Goal: Use online tool/utility: Utilize a website feature to perform a specific function

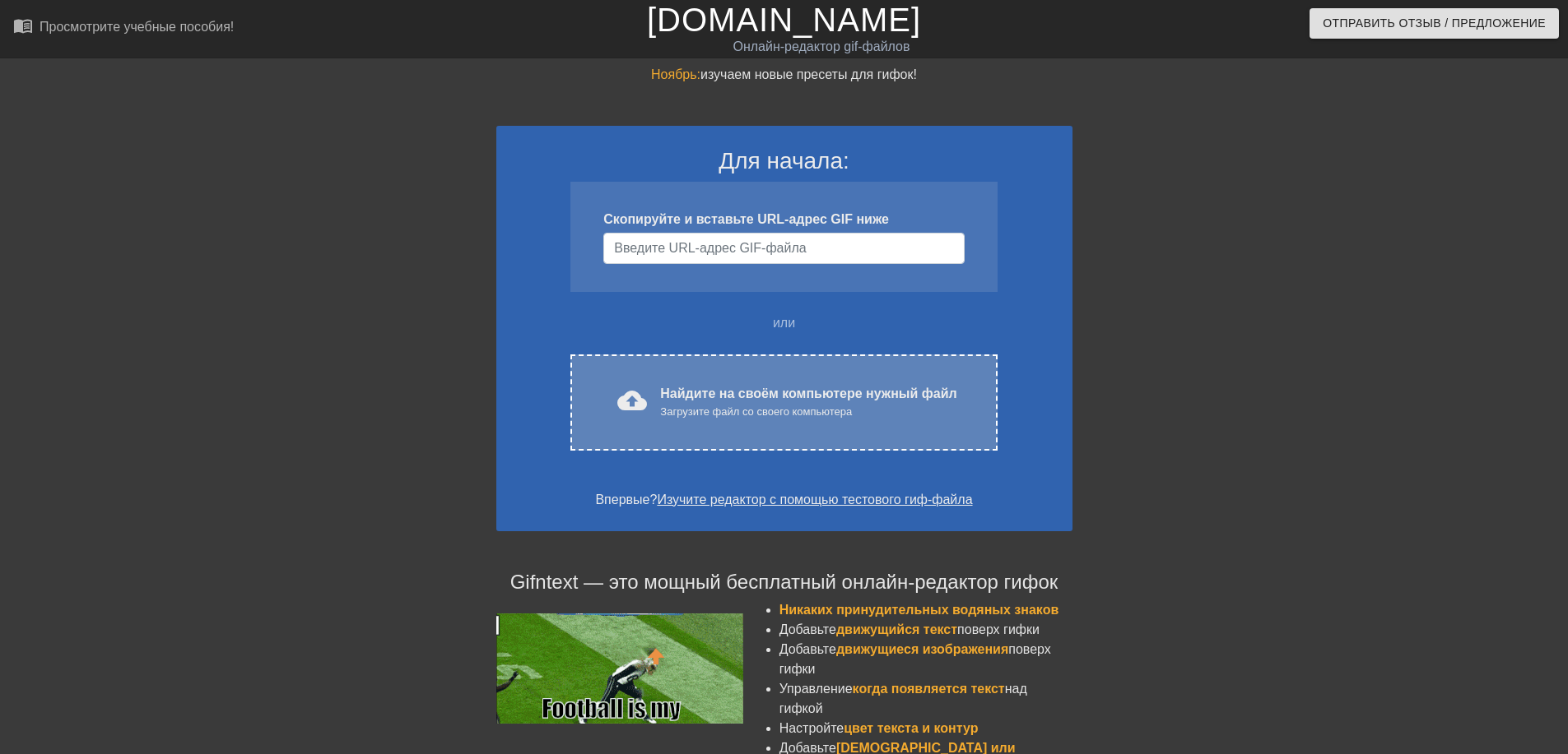
click at [643, 407] on ya-tr-span "cloud_upload загрузить" at bounding box center [696, 400] width 157 height 30
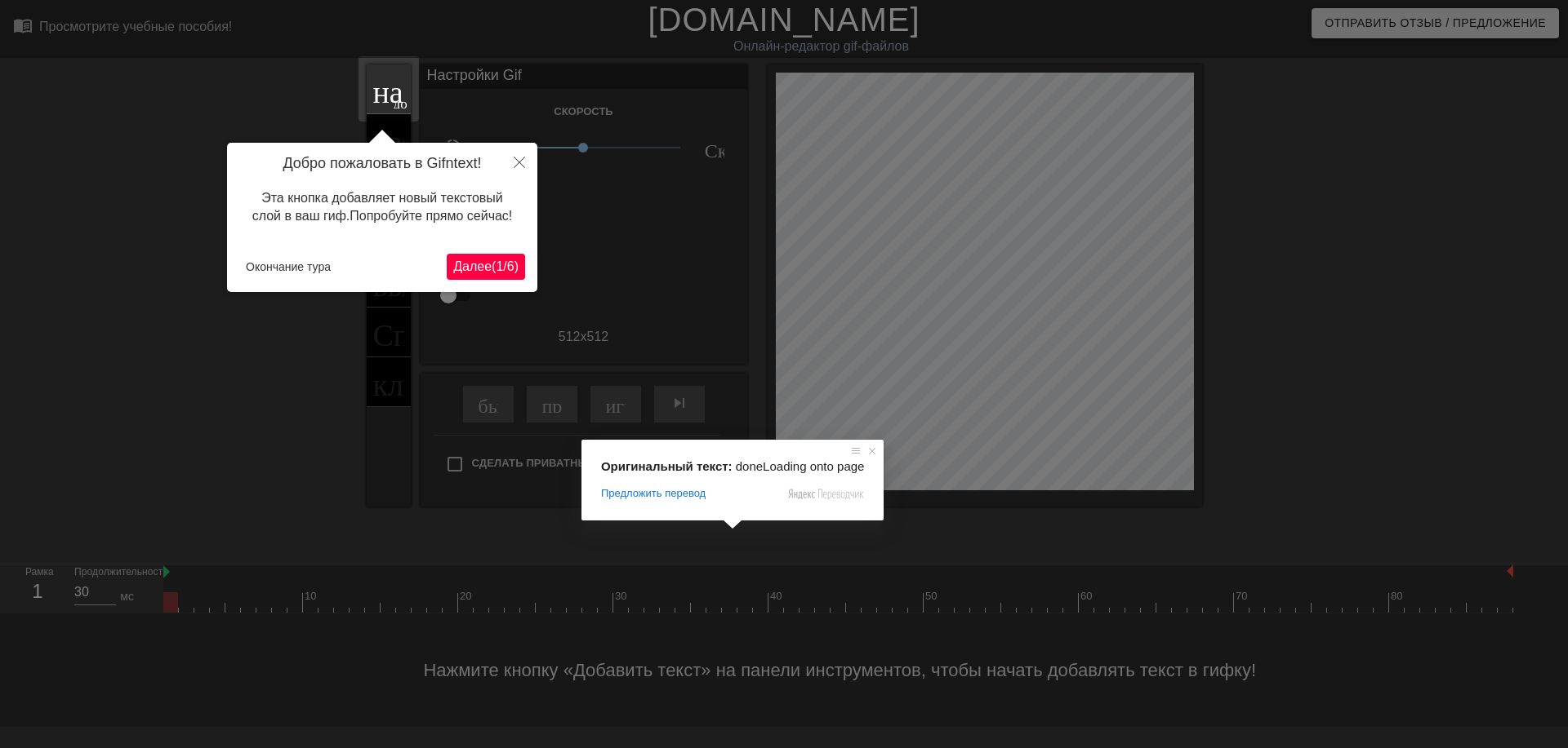
click at [483, 272] on ya-tr-span "Далее" at bounding box center [472, 266] width 38 height 14
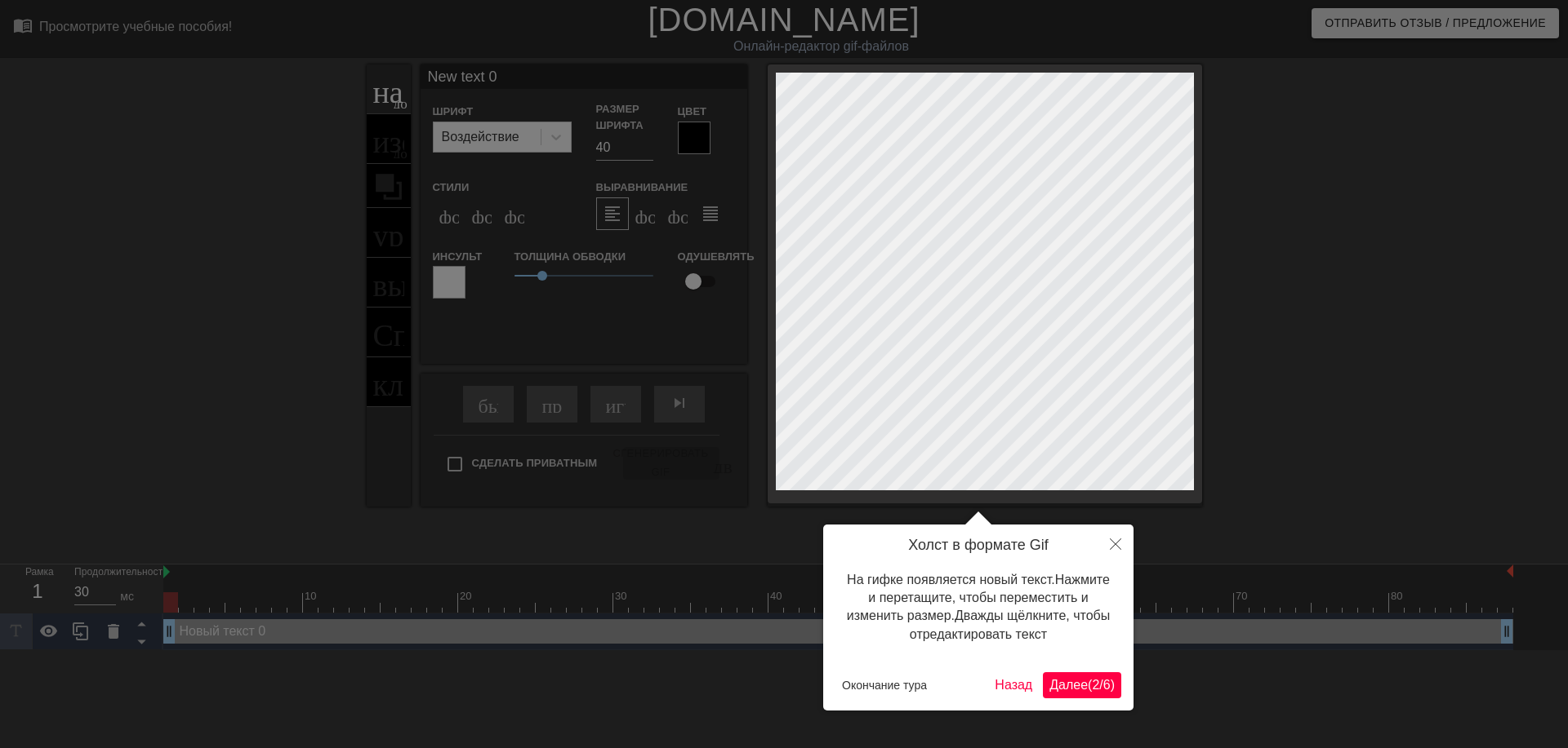
click at [1054, 688] on ya-tr-span "Далее" at bounding box center [1068, 685] width 38 height 14
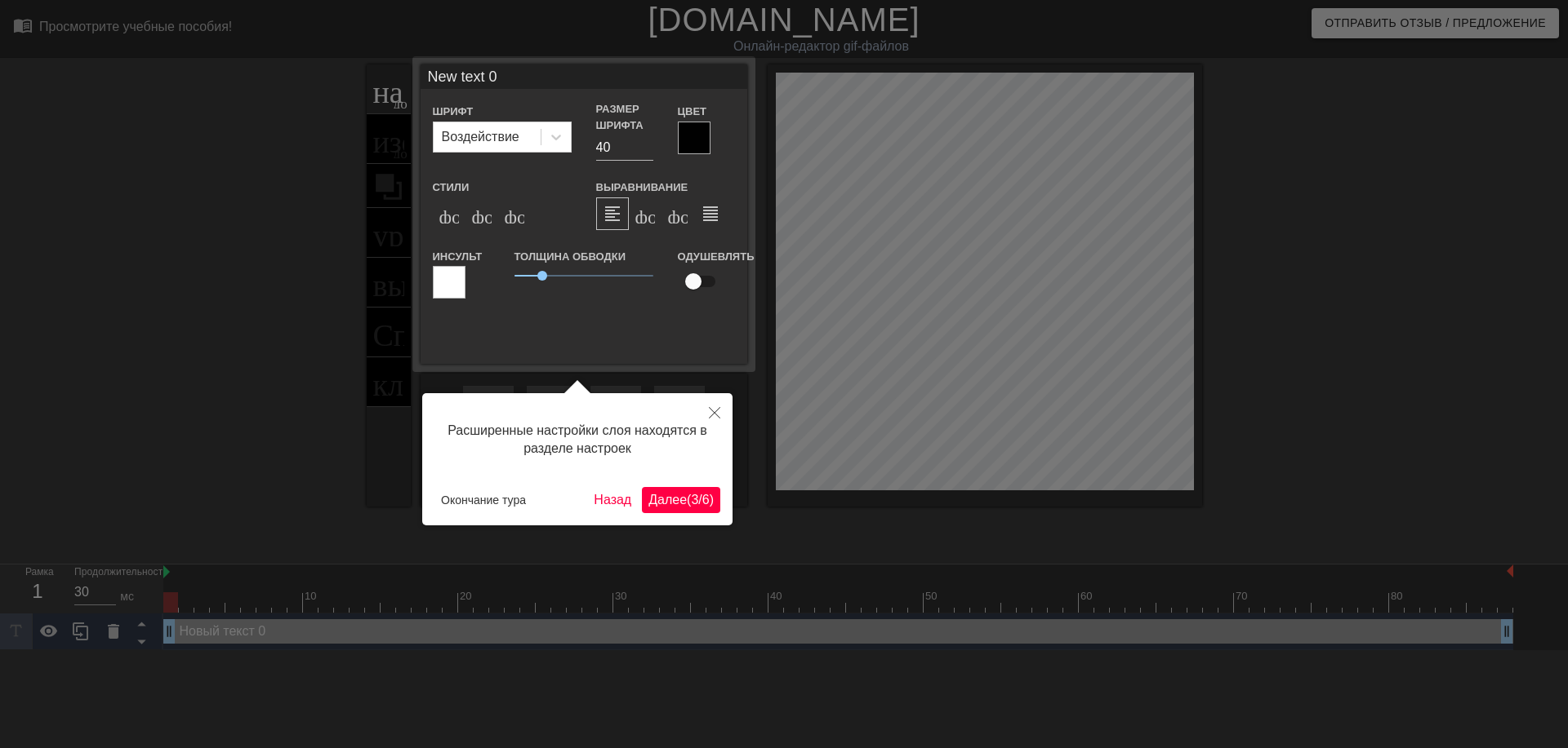
click at [658, 500] on ya-tr-span "Далее" at bounding box center [667, 500] width 38 height 14
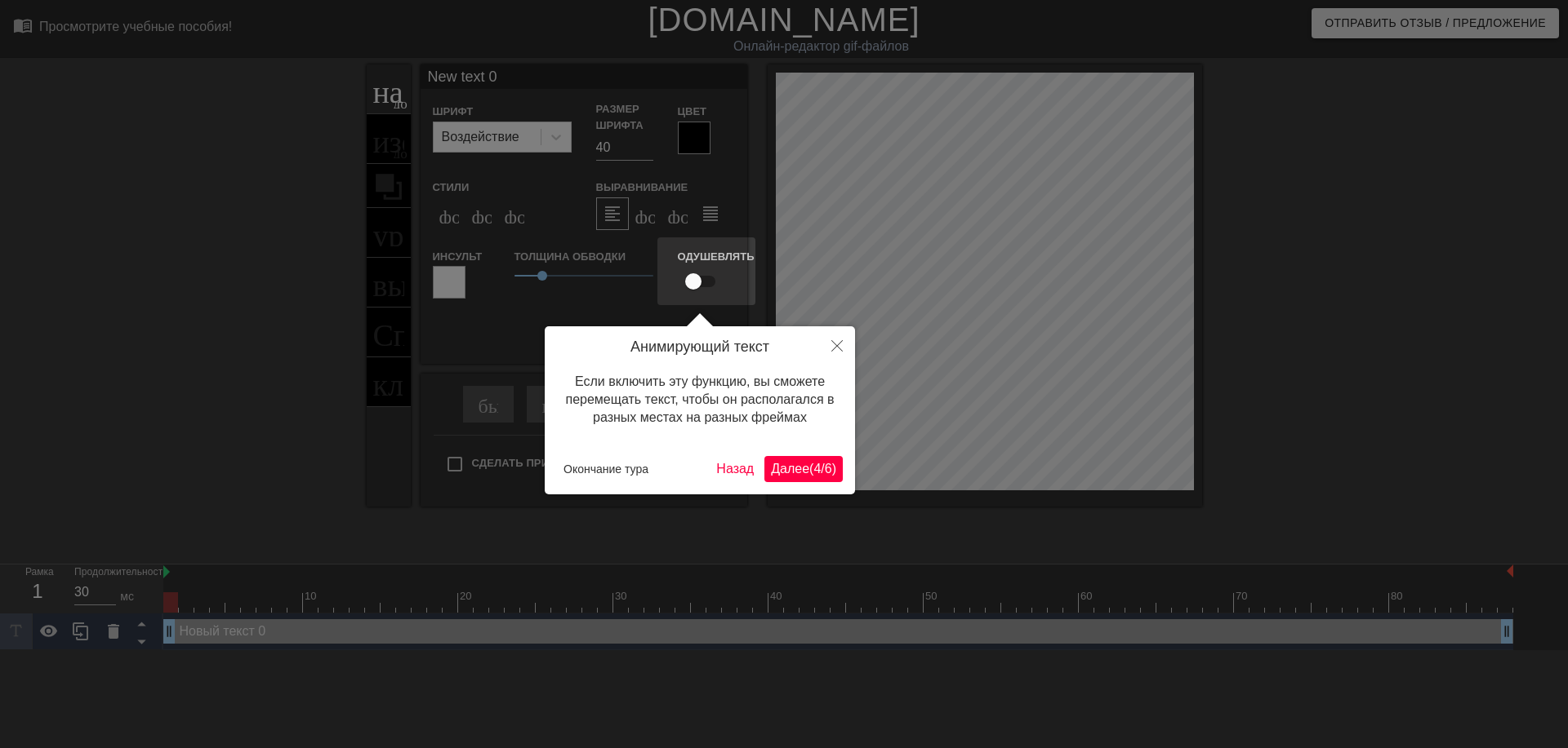
click at [788, 467] on ya-tr-span "Далее" at bounding box center [790, 468] width 38 height 14
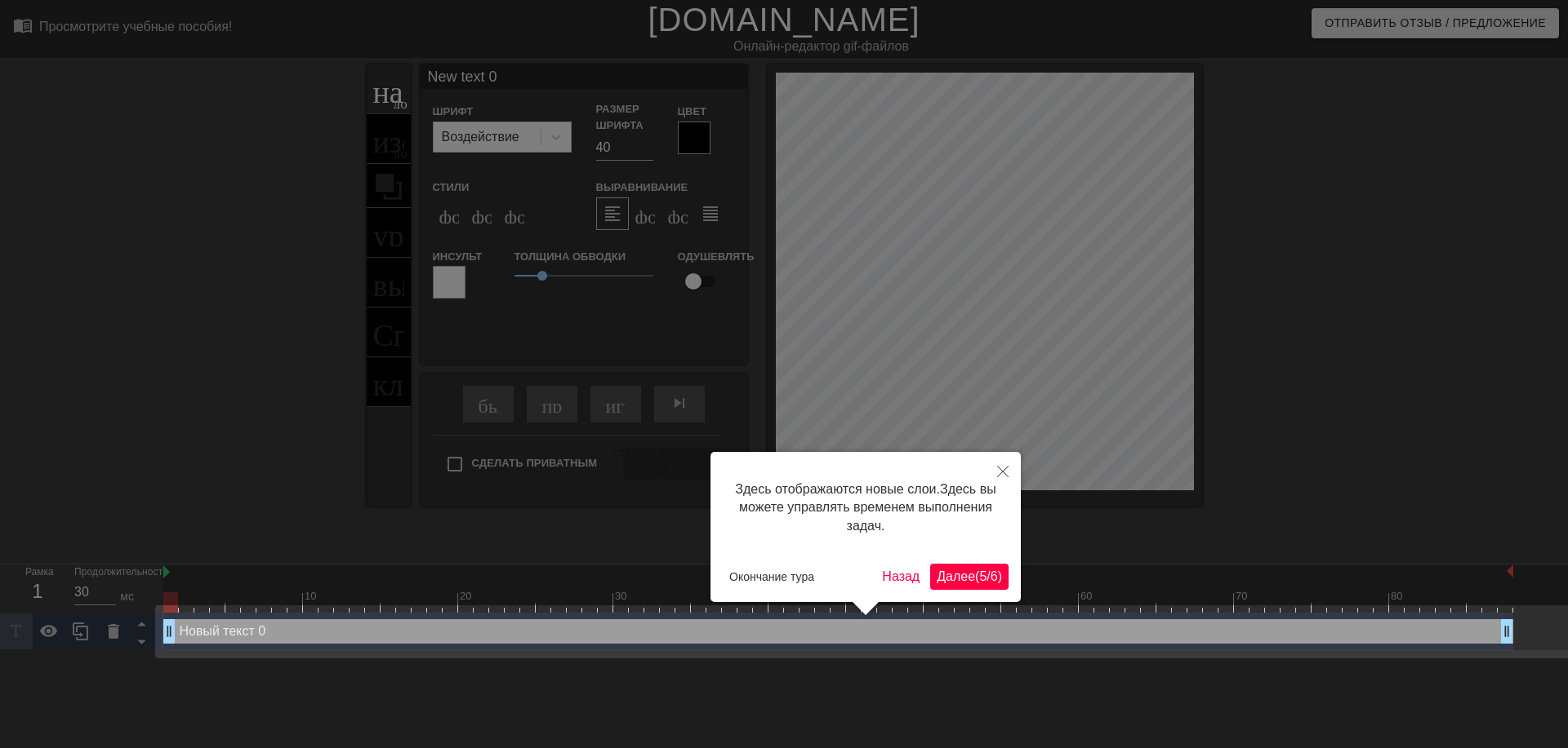
click at [958, 563] on div "Здесь отображаются новые слои. Здесь вы можете управлять временем выполнения за…" at bounding box center [865, 527] width 310 height 150
click at [954, 570] on ya-tr-span "Далее" at bounding box center [956, 577] width 38 height 14
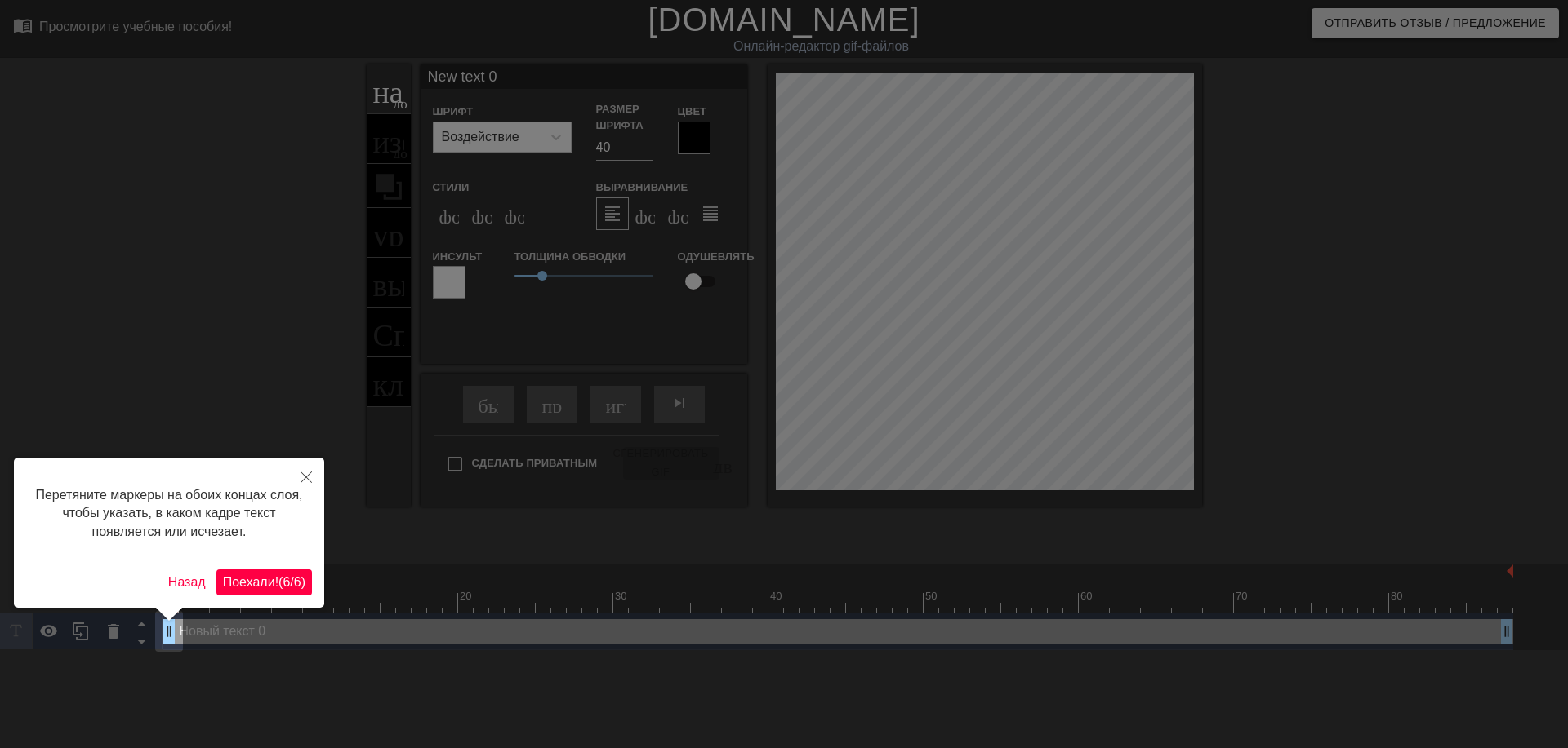
click at [272, 587] on ya-tr-span "Поехали!" at bounding box center [250, 582] width 55 height 14
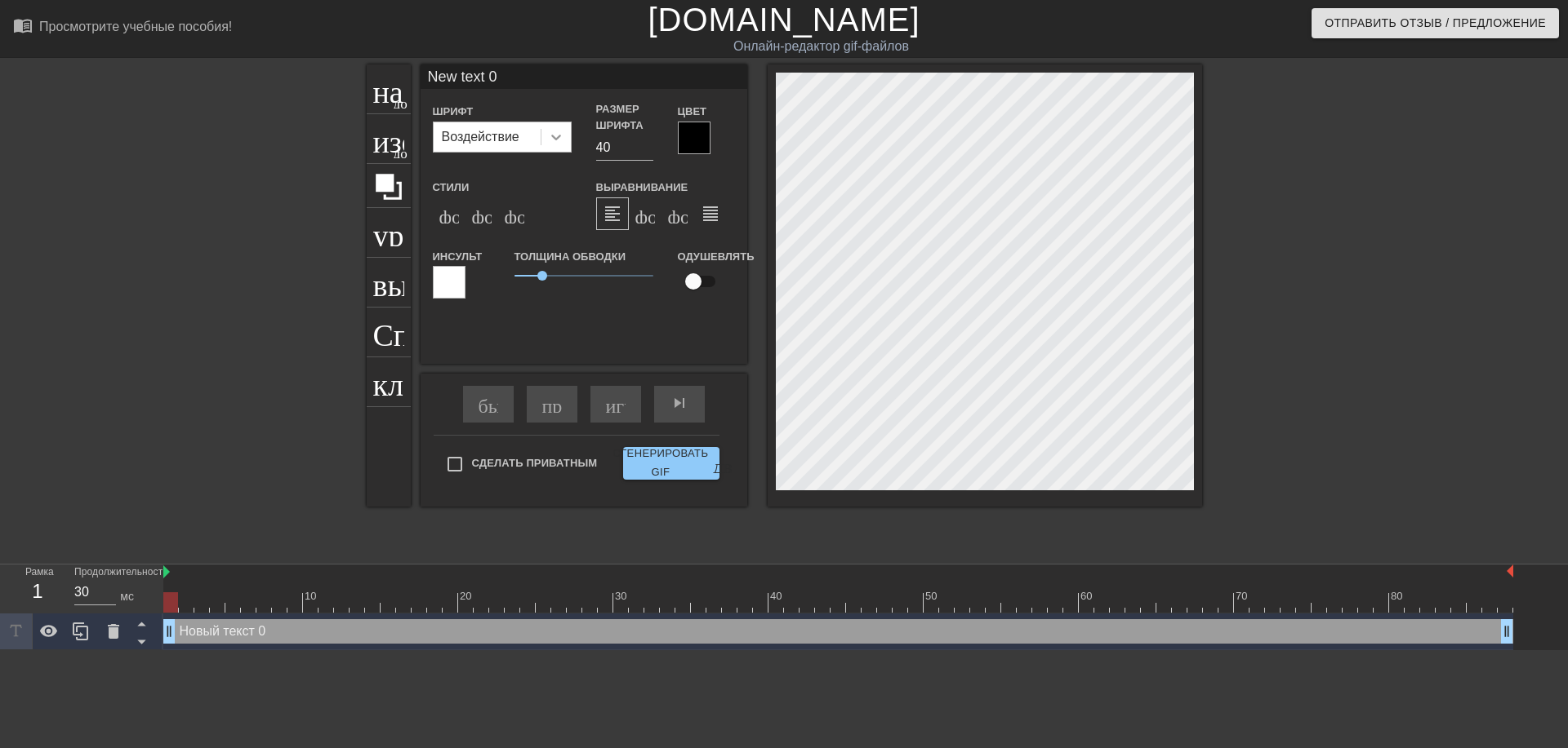
click at [548, 138] on icon at bounding box center [555, 136] width 16 height 16
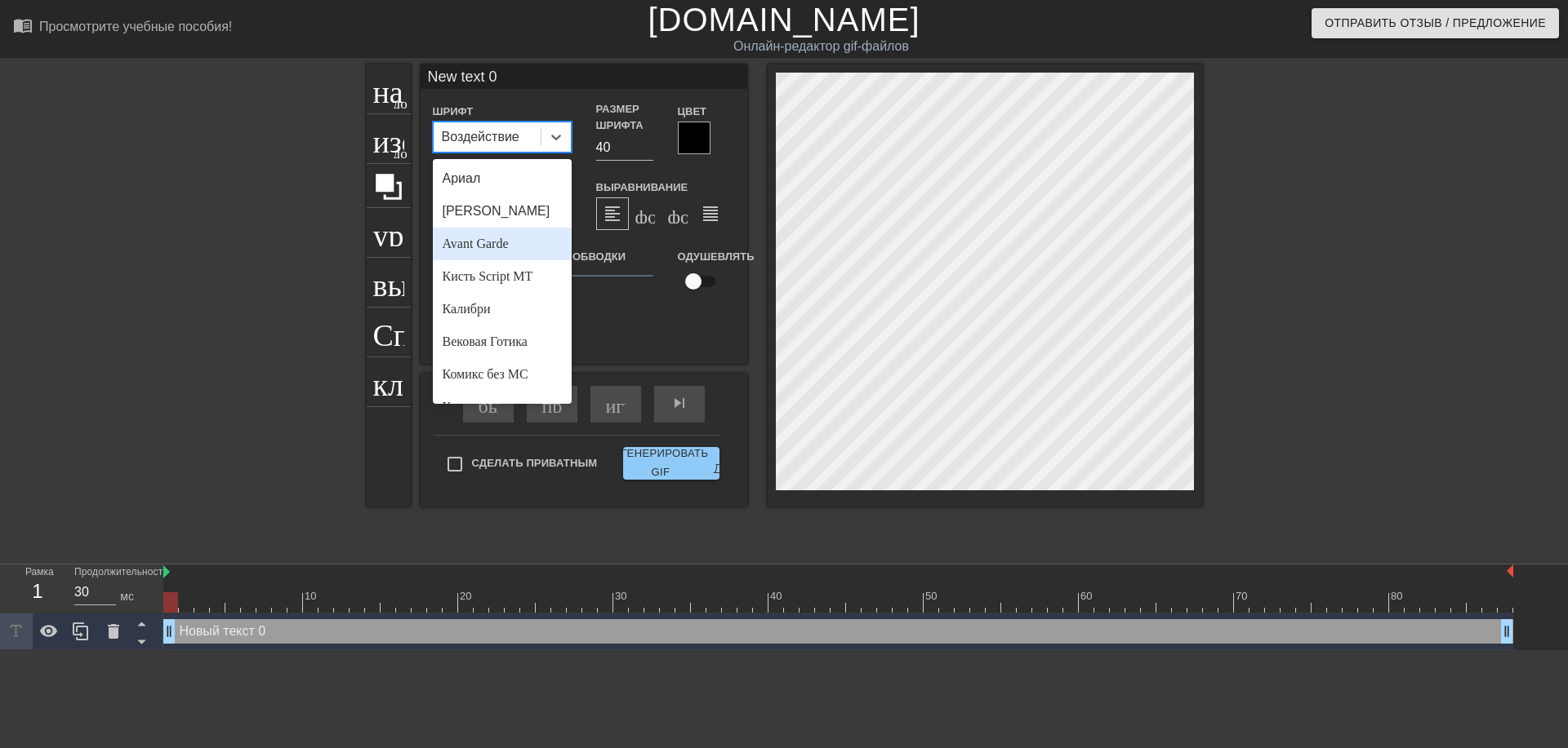
click at [499, 245] on ya-tr-span "Avant Garde" at bounding box center [475, 244] width 66 height 14
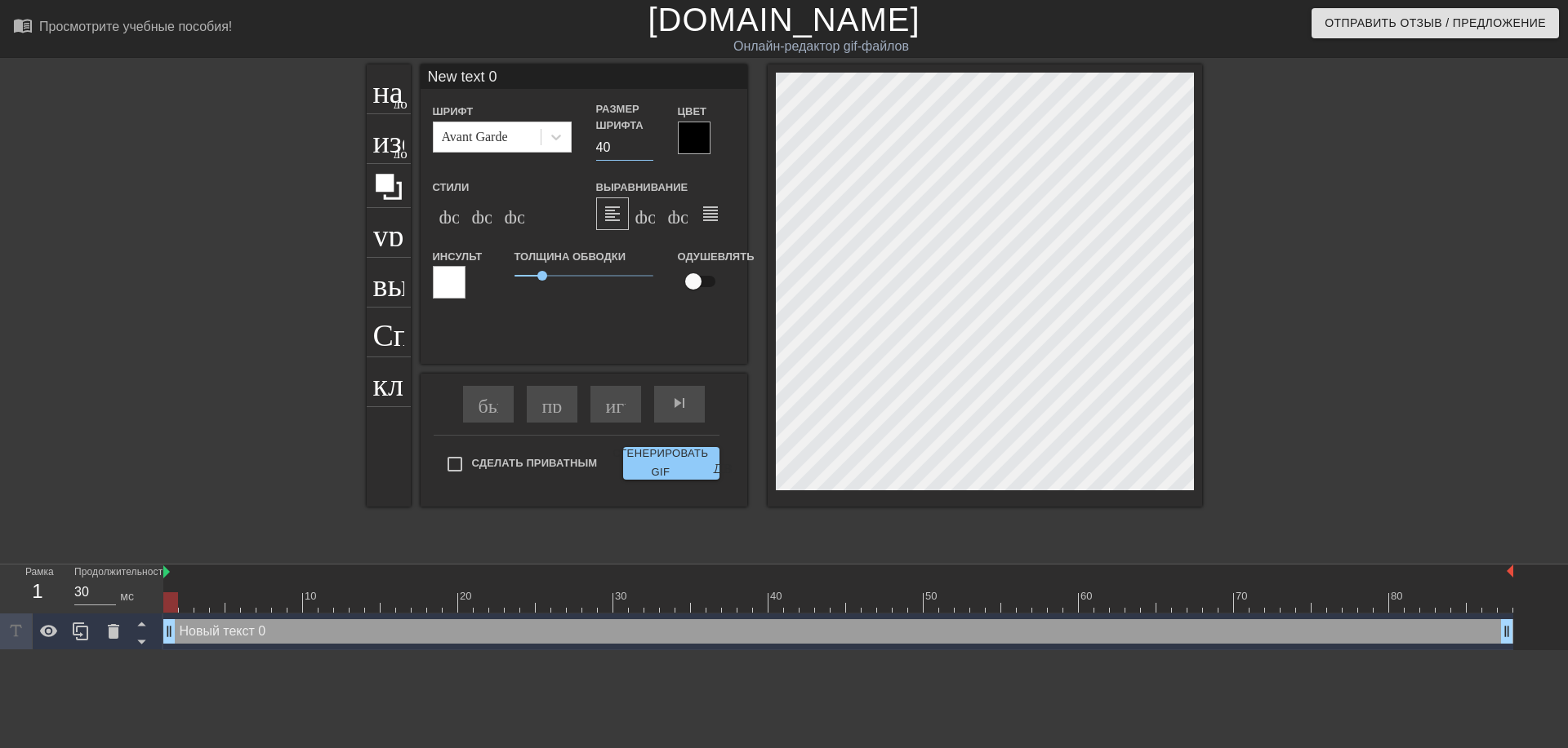
click at [602, 151] on input "40" at bounding box center [625, 147] width 57 height 26
click at [607, 151] on input "40" at bounding box center [625, 147] width 57 height 26
click at [605, 150] on input "40" at bounding box center [625, 147] width 57 height 26
type input "30"
click at [481, 218] on ya-tr-span "формат_italic" at bounding box center [571, 213] width 198 height 20
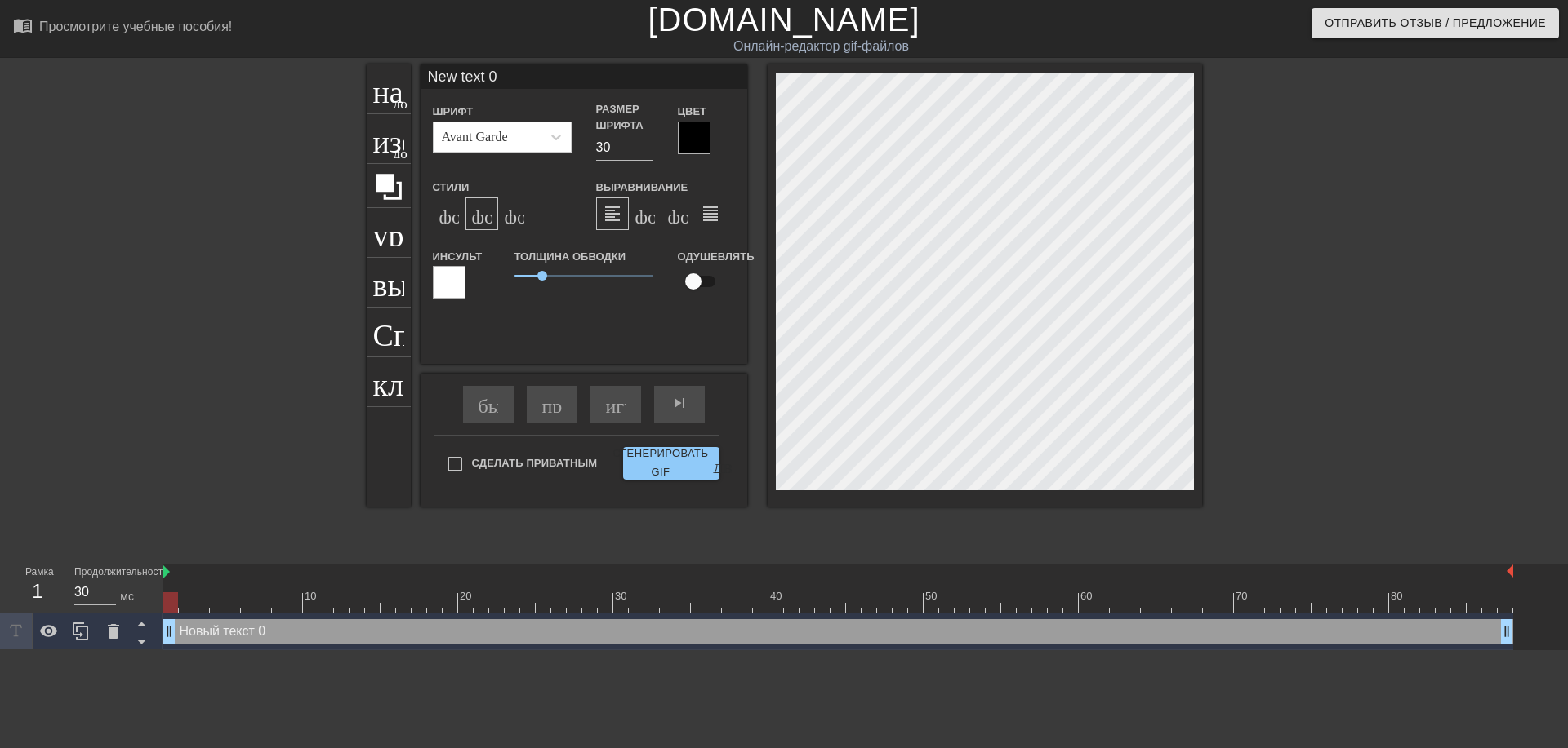
scroll to position [3, 3]
type input "ew text 0"
type textarea "ew text 0"
type input "w text 0"
type textarea "w text 0"
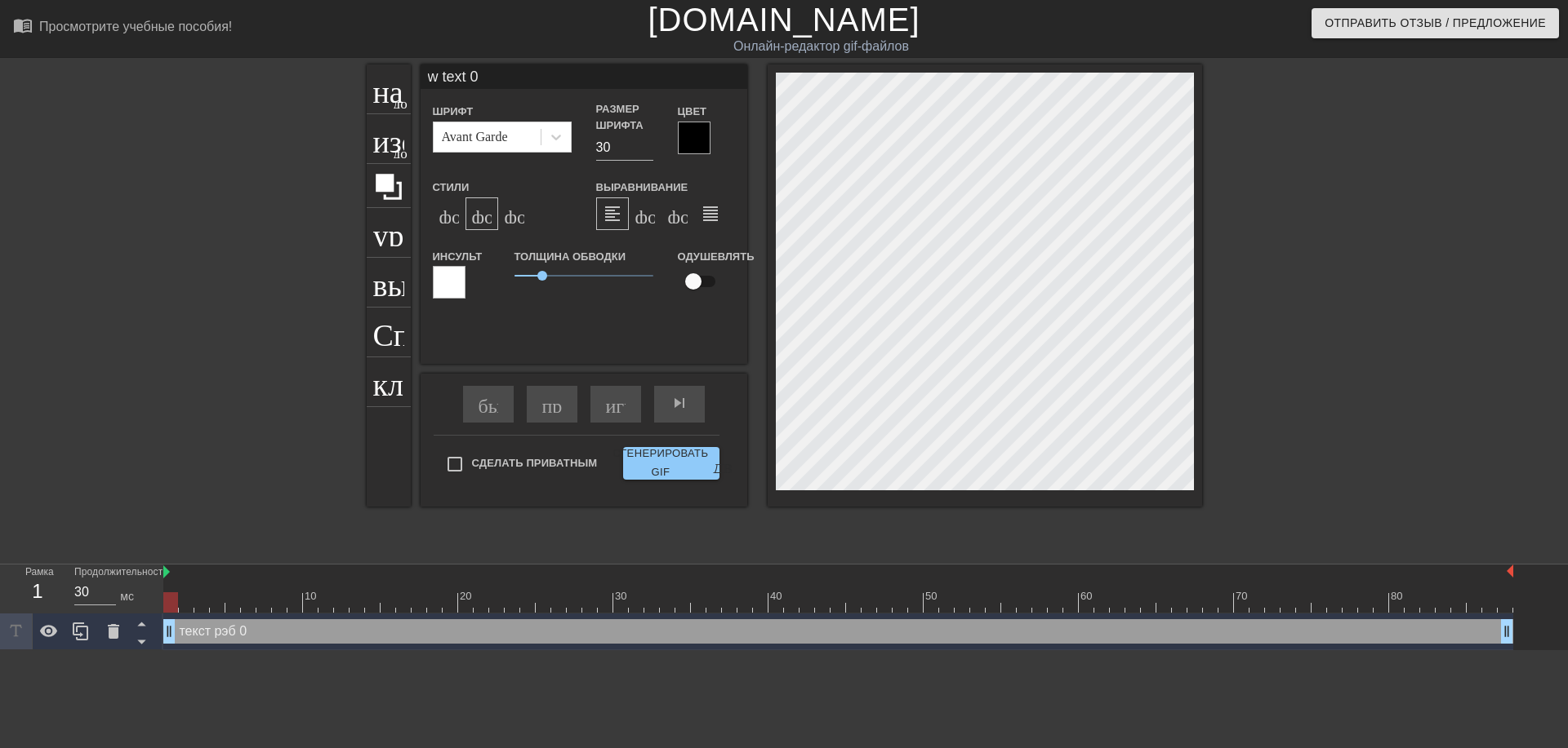
type input "text 0"
type textarea "text 0"
type input "text 0"
type textarea "text 0"
type input "ext 0"
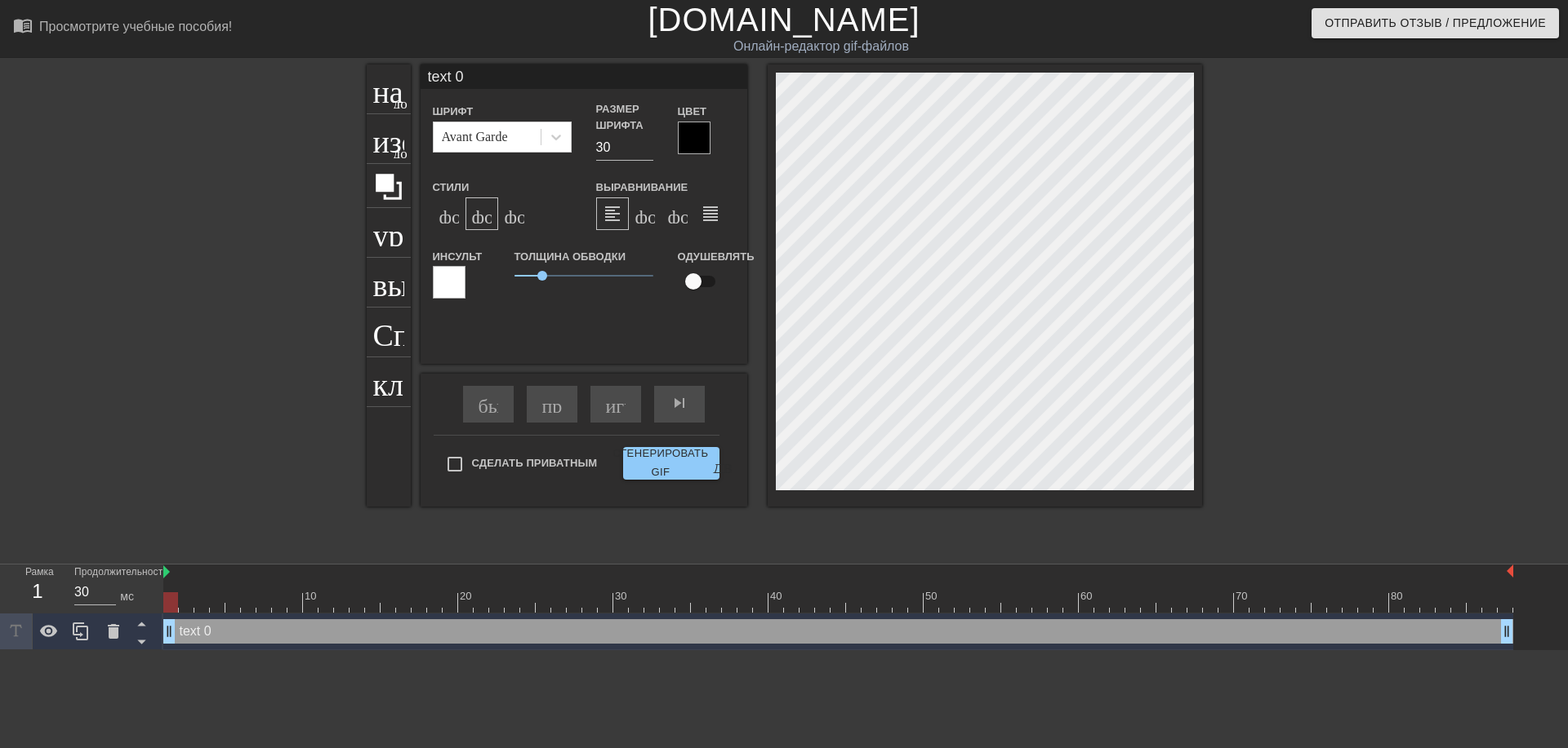
type textarea "ext 0"
type input "xt 0"
type textarea "xt 0"
type input "t 0"
type textarea "t 0"
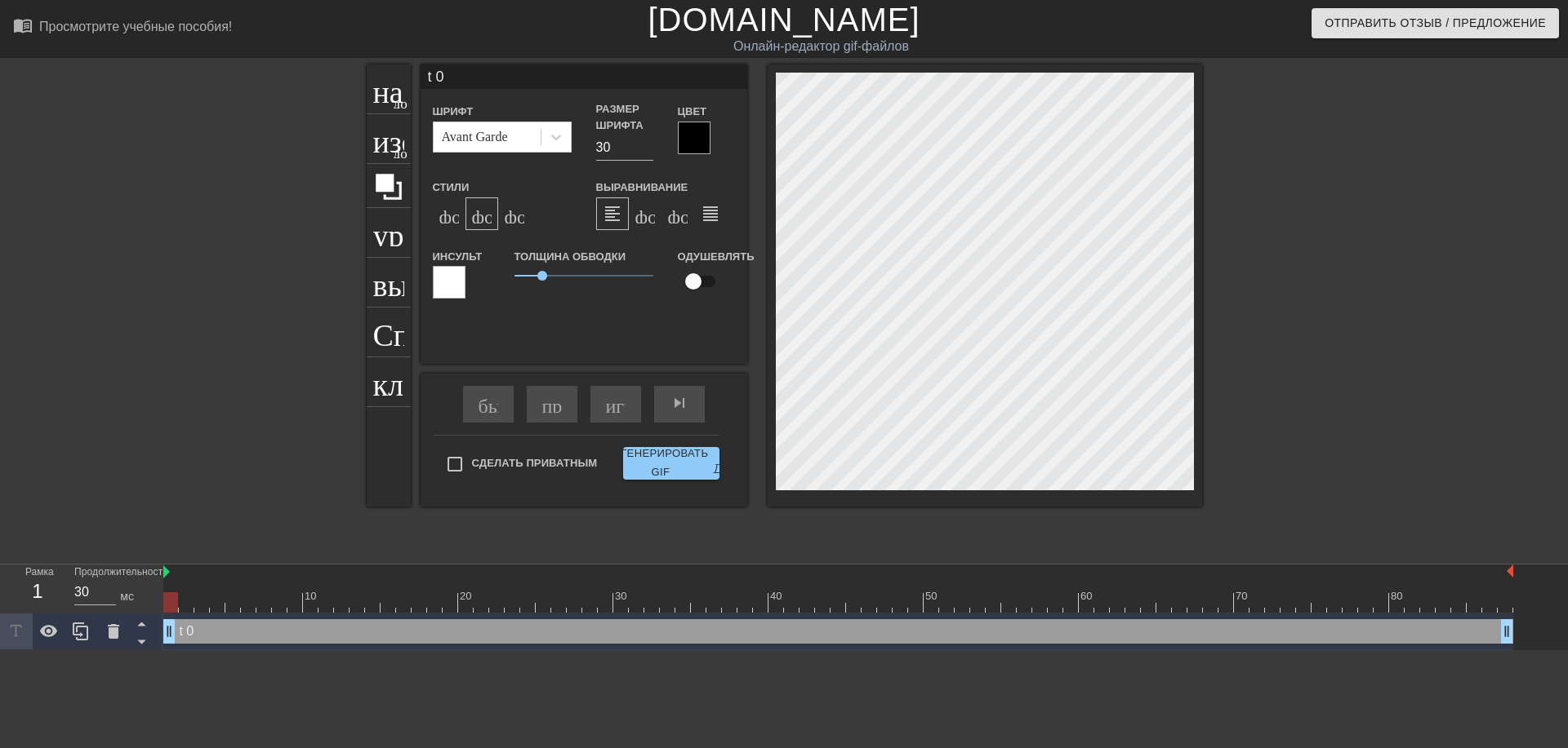
type input "0"
type textarea "0"
type input "0"
type textarea "0"
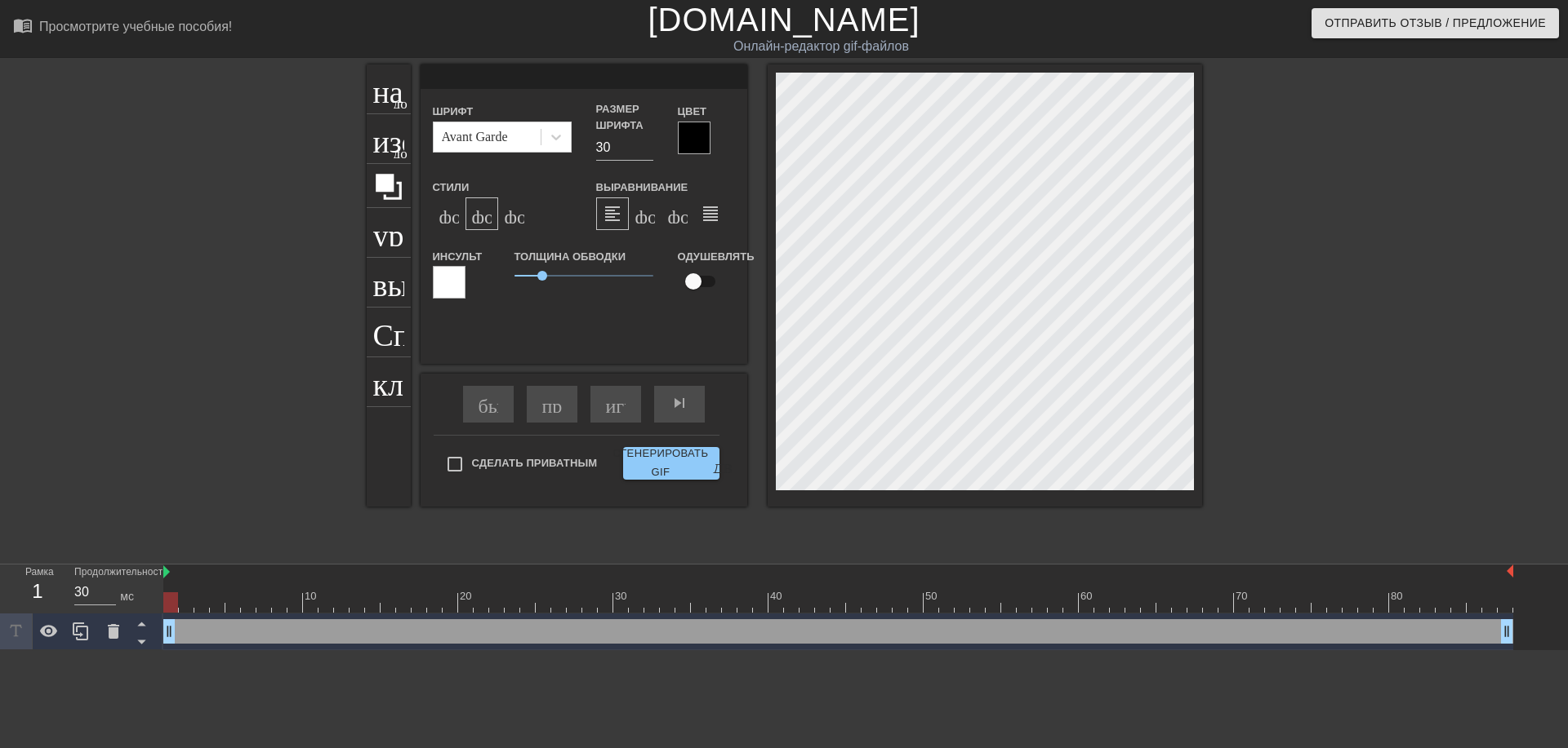
type input "@"
type textarea "@"
type input "@s"
type textarea "@s"
type input "@st"
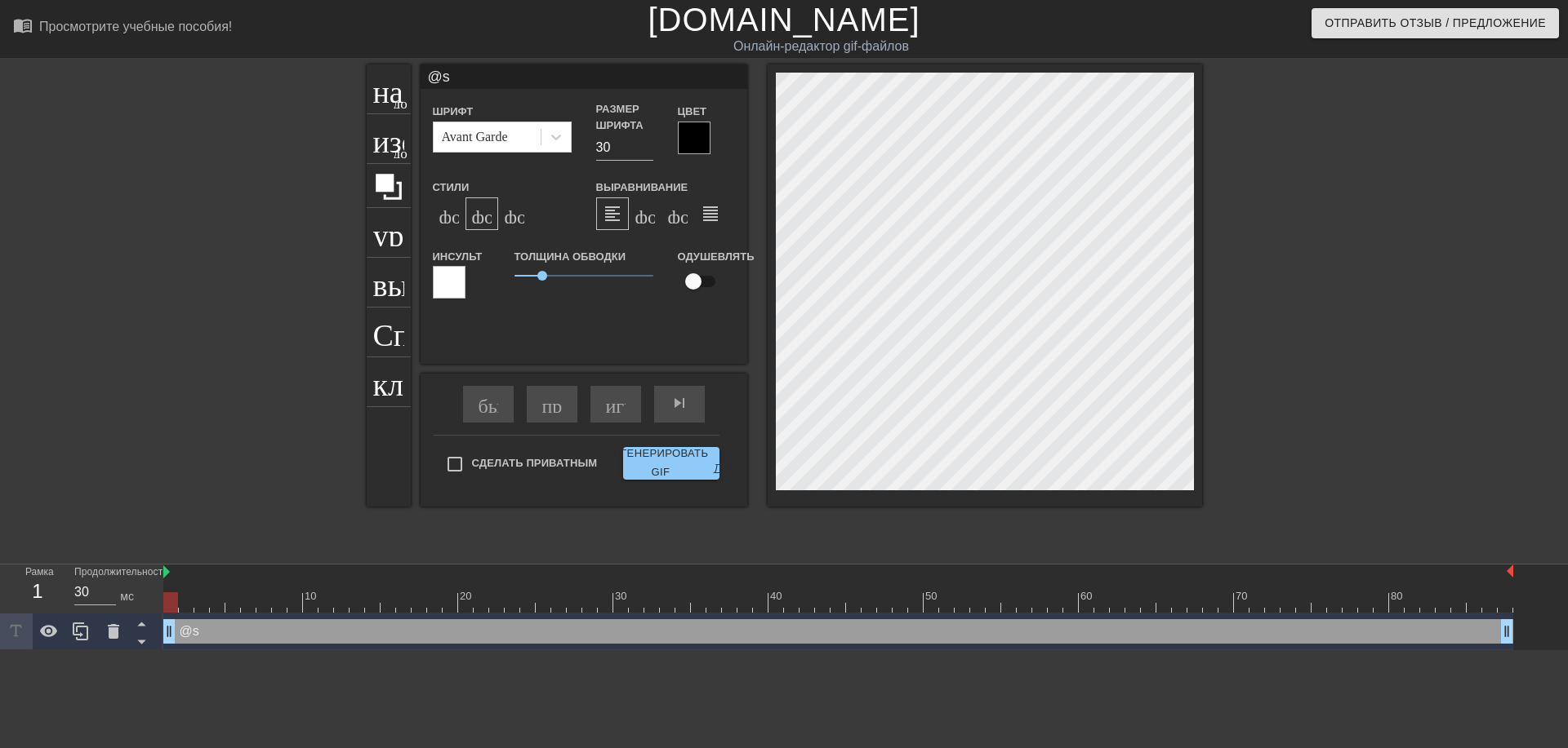
type textarea "@st"
type input "@sti"
type textarea "@sti"
type input "@stic"
type textarea "@stic"
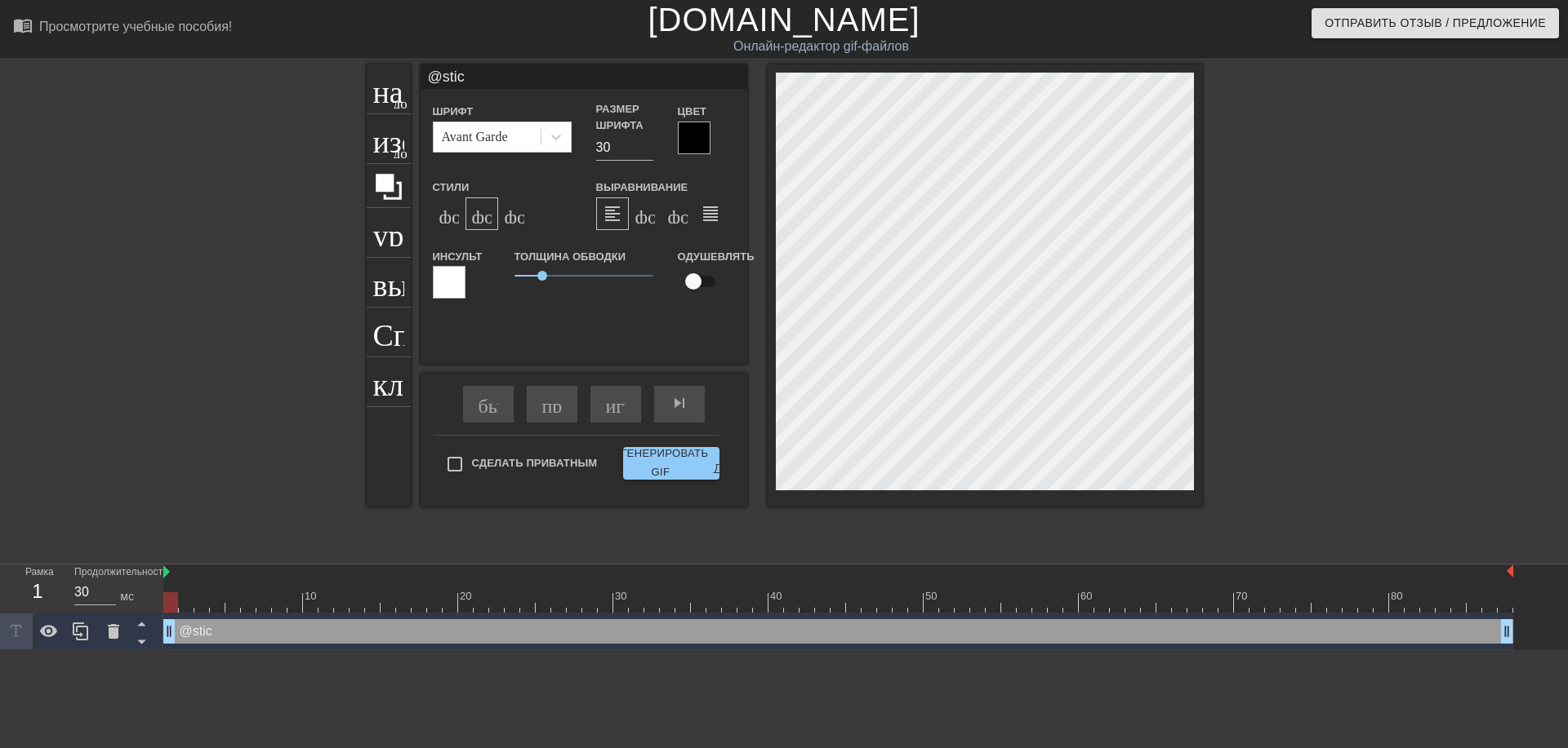
type input "@stick"
type textarea "@stick"
type input "@sticke"
type textarea "@sticke"
type input "@sticker"
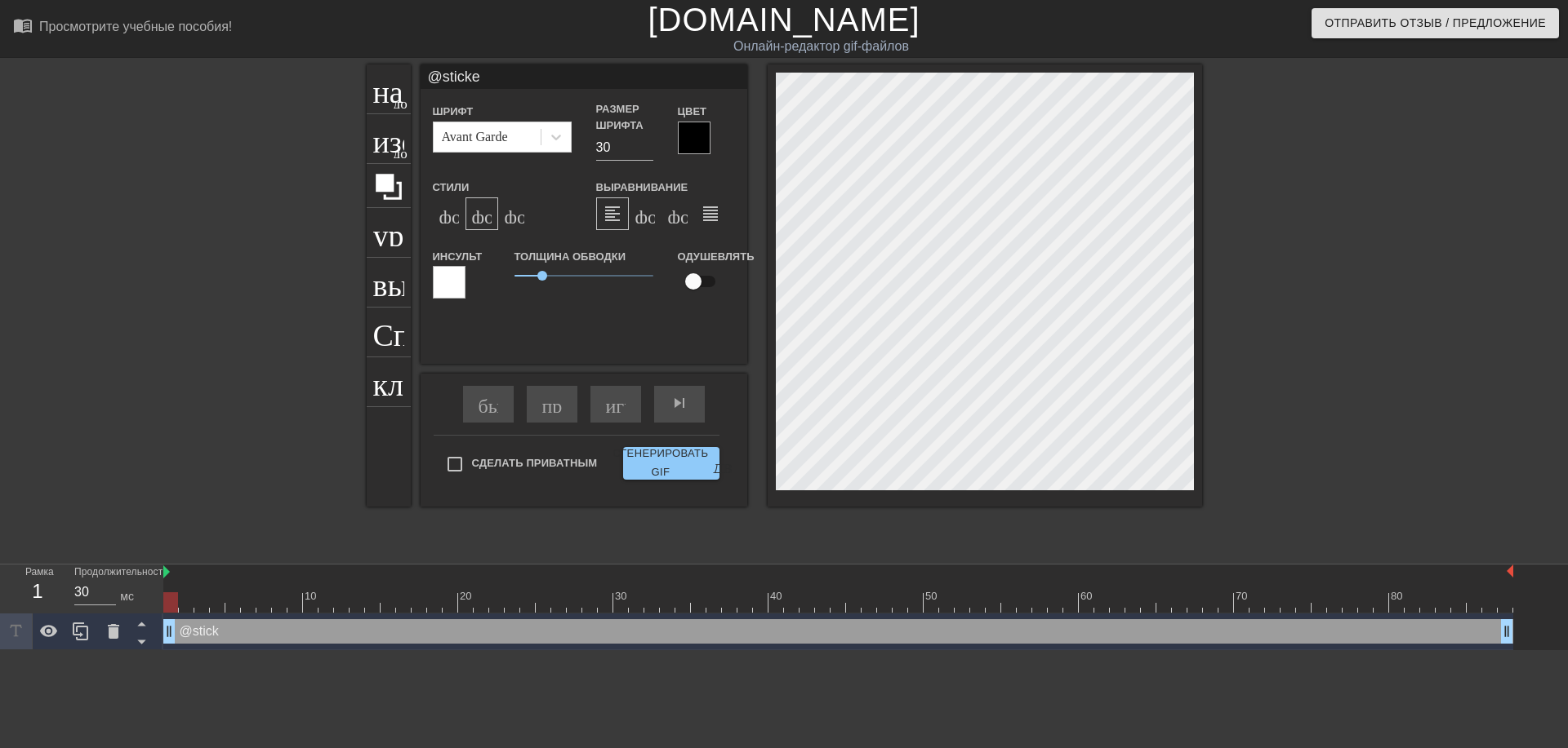
type textarea "@sticker"
type input "@stickerb"
type textarea "@stickerb"
type input "@stickerba"
type textarea "@stickerba"
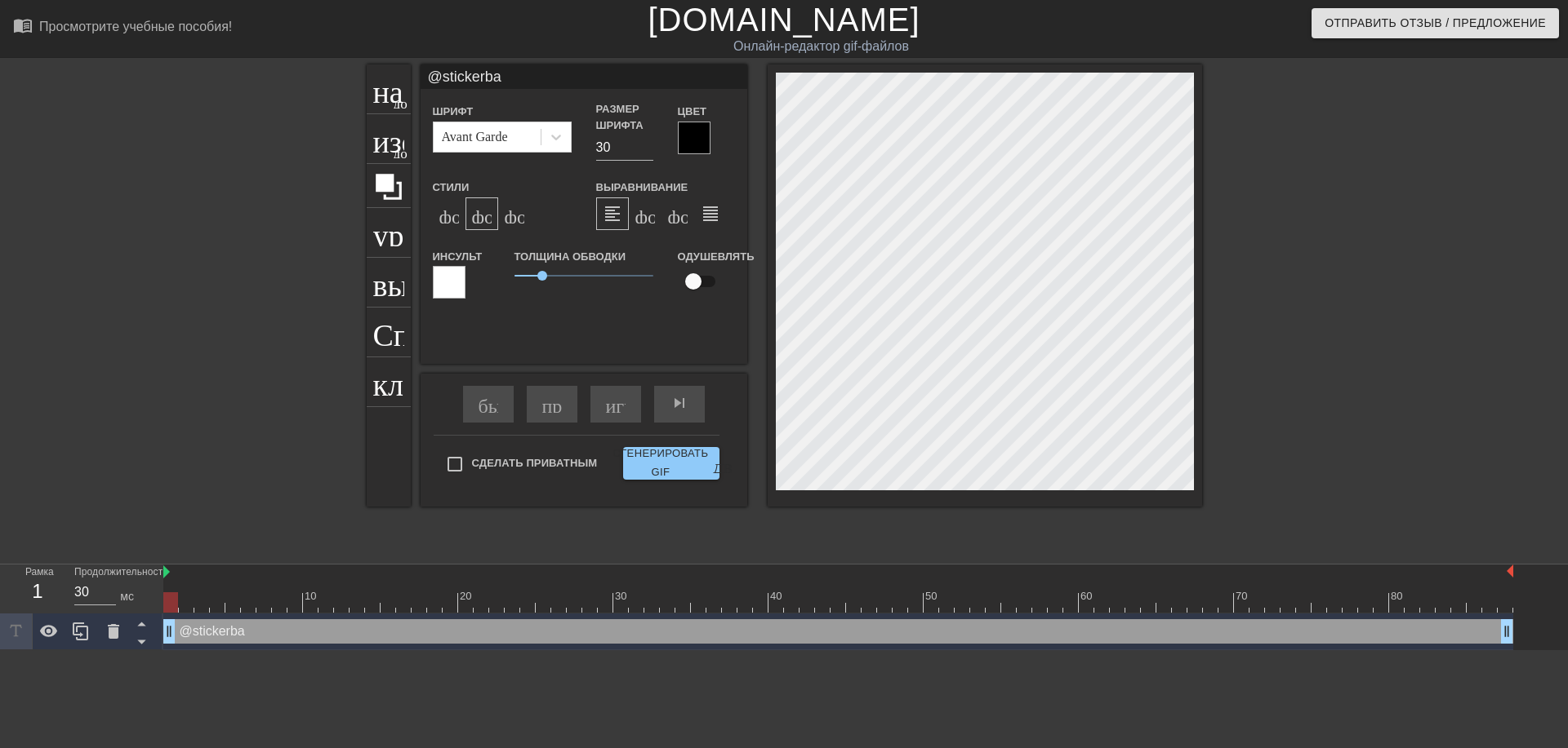
type input "@stickerbas"
type textarea "@stickerbas"
type input "@stickerbase"
type textarea "@stickerbase"
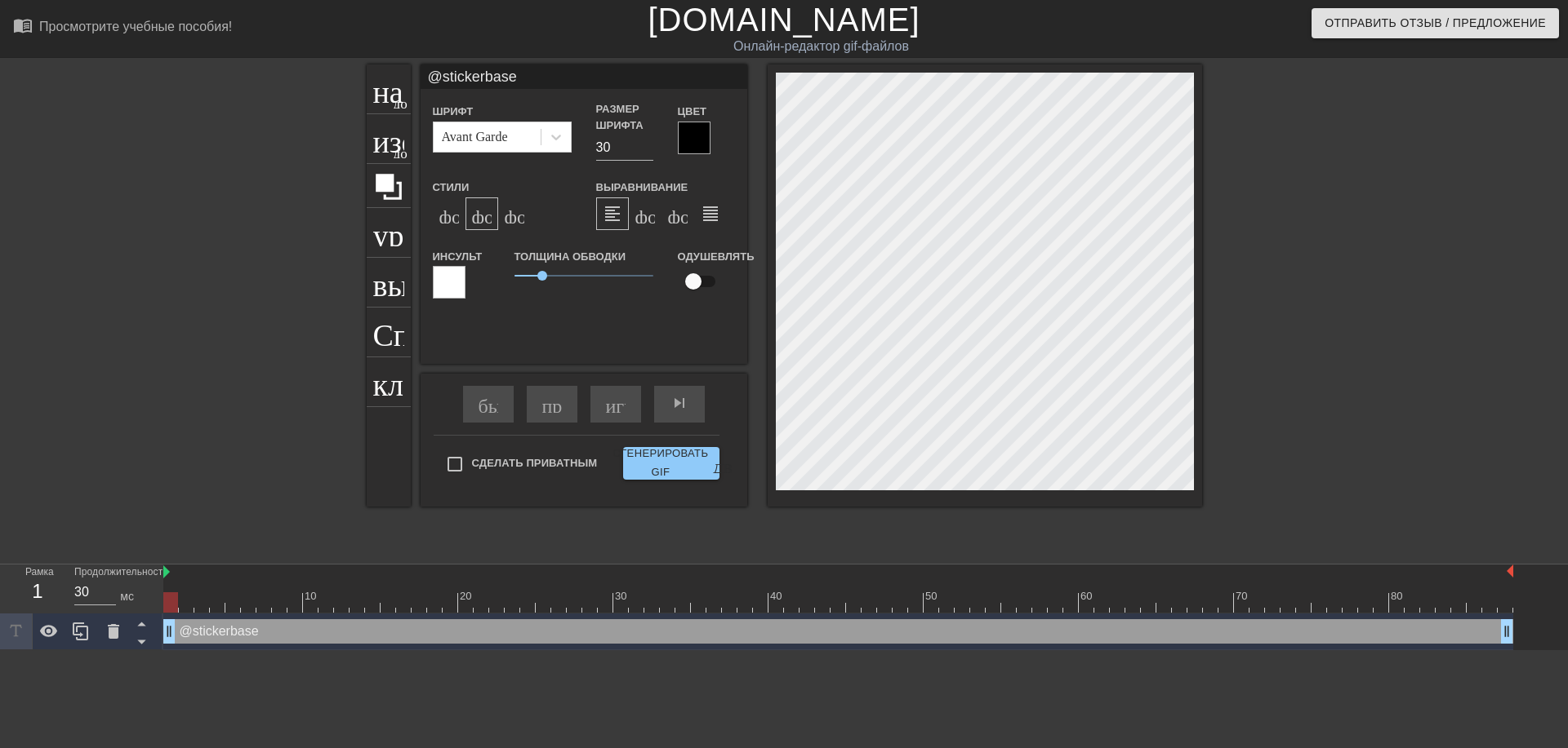
type input "@stickerbase_"
type textarea "@stickerbase_"
type input "@stickerbase_r"
type textarea "@stickerbase_r"
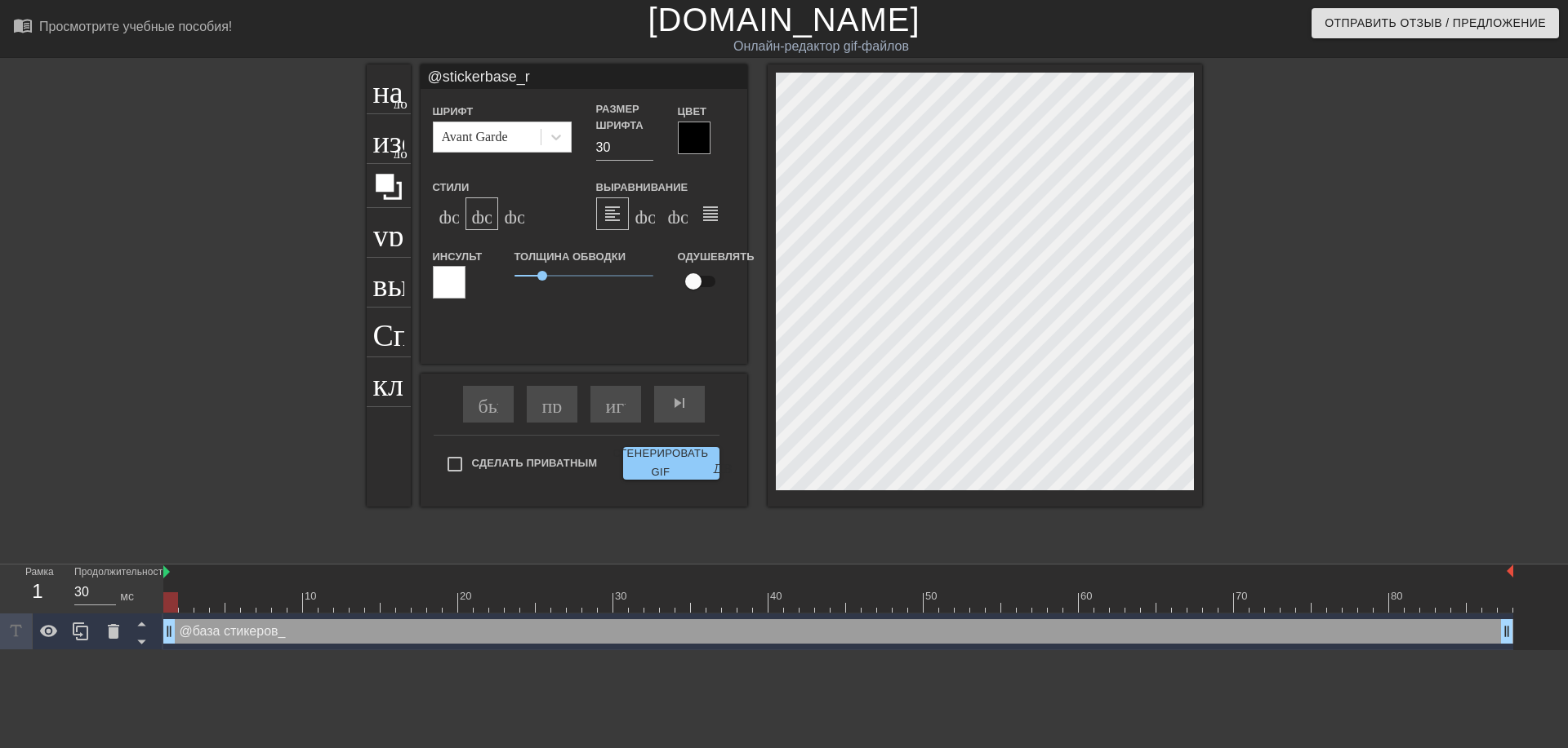
type input "@stickerbase_ru"
type textarea "@stickerbase_ru"
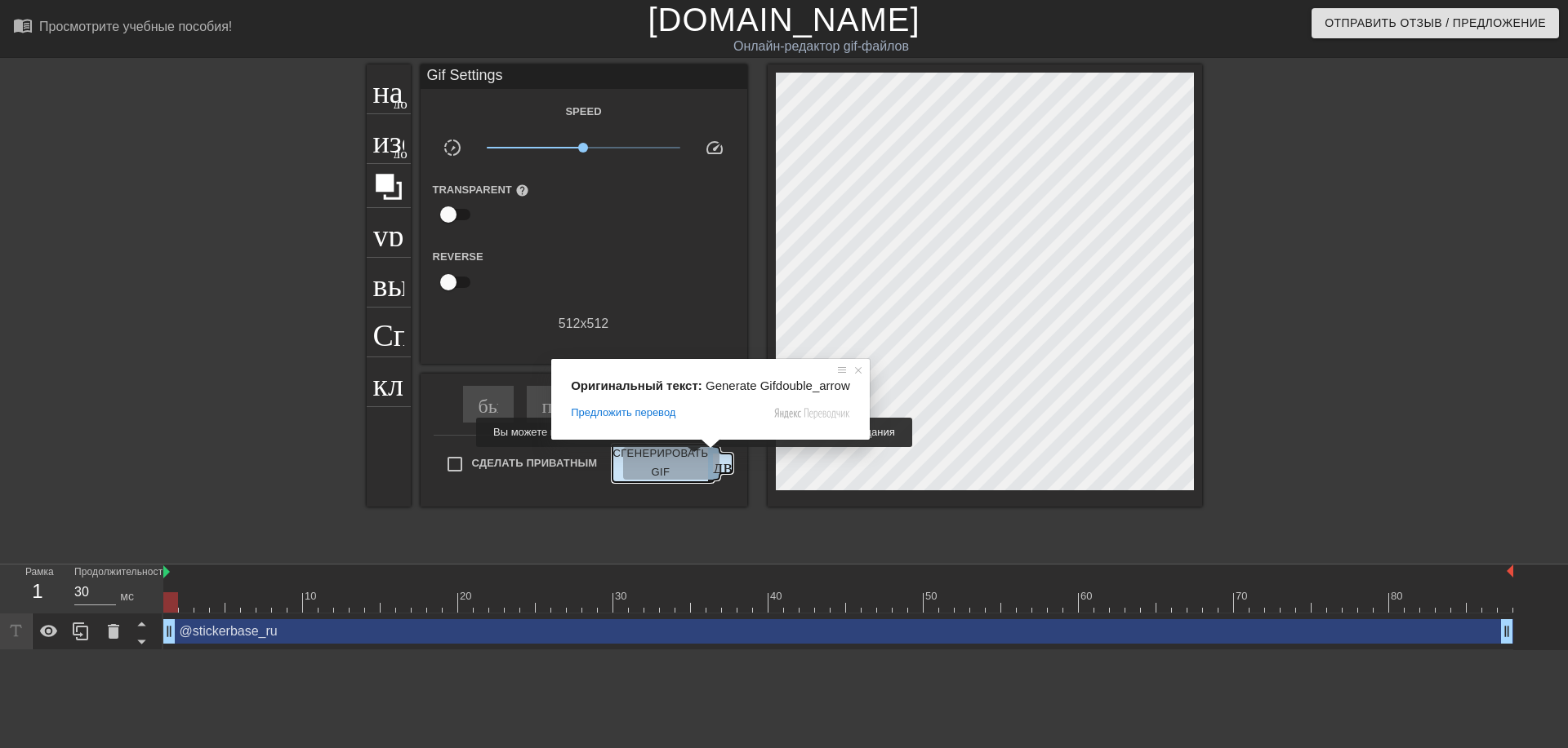
click at [690, 459] on ya-tr-span "Сгенерировать GIF" at bounding box center [660, 463] width 95 height 37
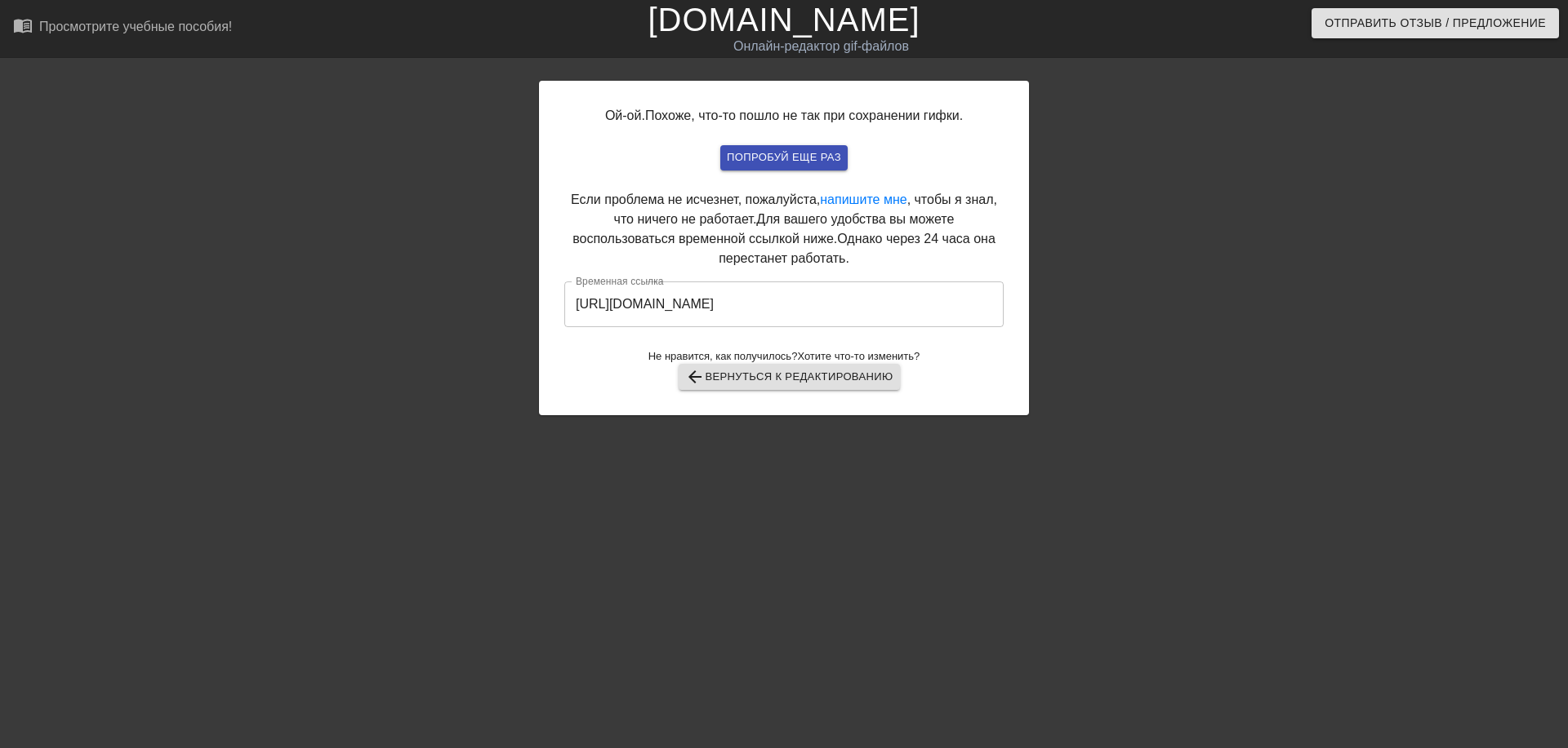
click at [771, 299] on input "[URL][DOMAIN_NAME]" at bounding box center [784, 305] width 439 height 46
click at [766, 301] on input "[URL][DOMAIN_NAME]" at bounding box center [784, 305] width 439 height 46
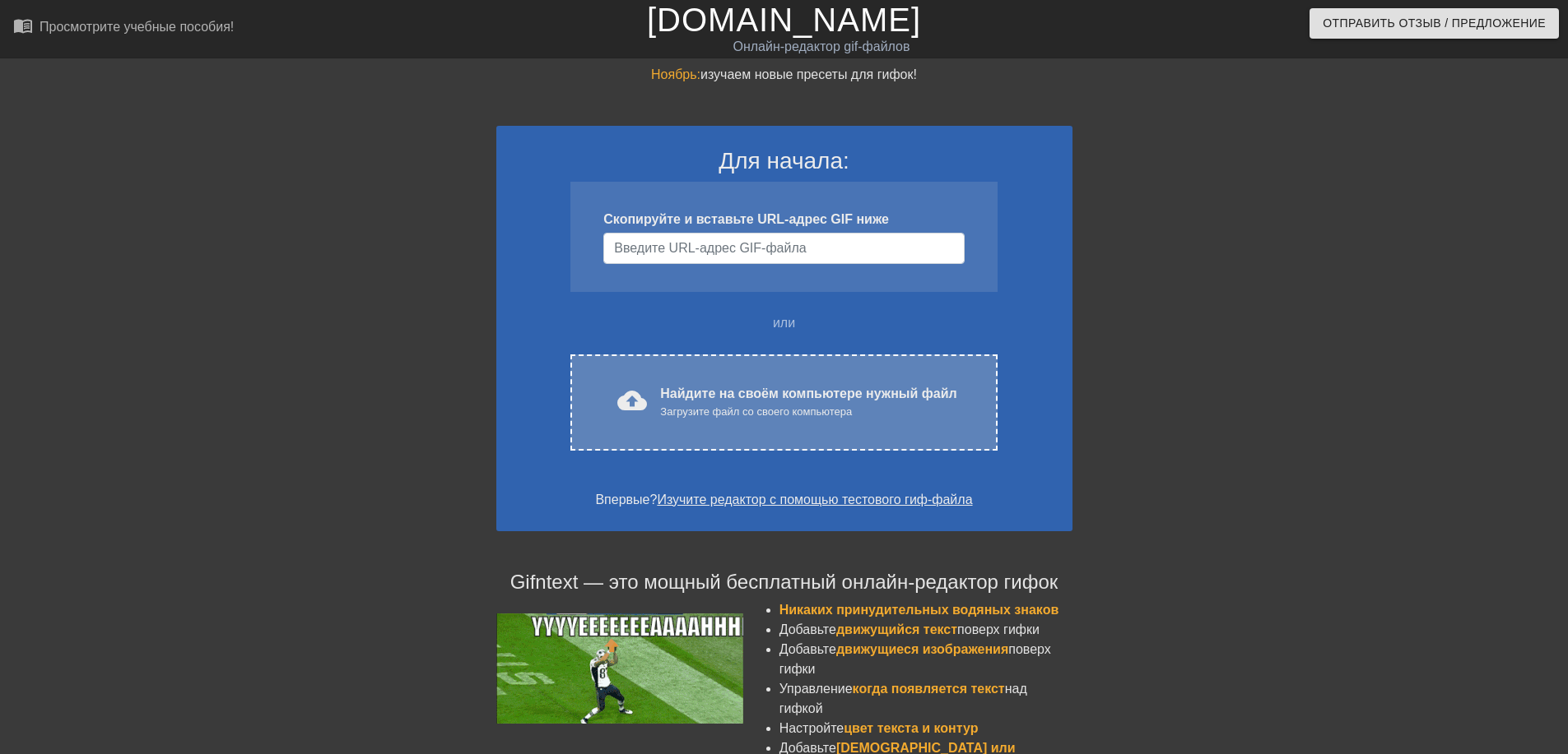
click at [647, 405] on ya-tr-span "cloud_upload загрузить" at bounding box center [696, 400] width 157 height 30
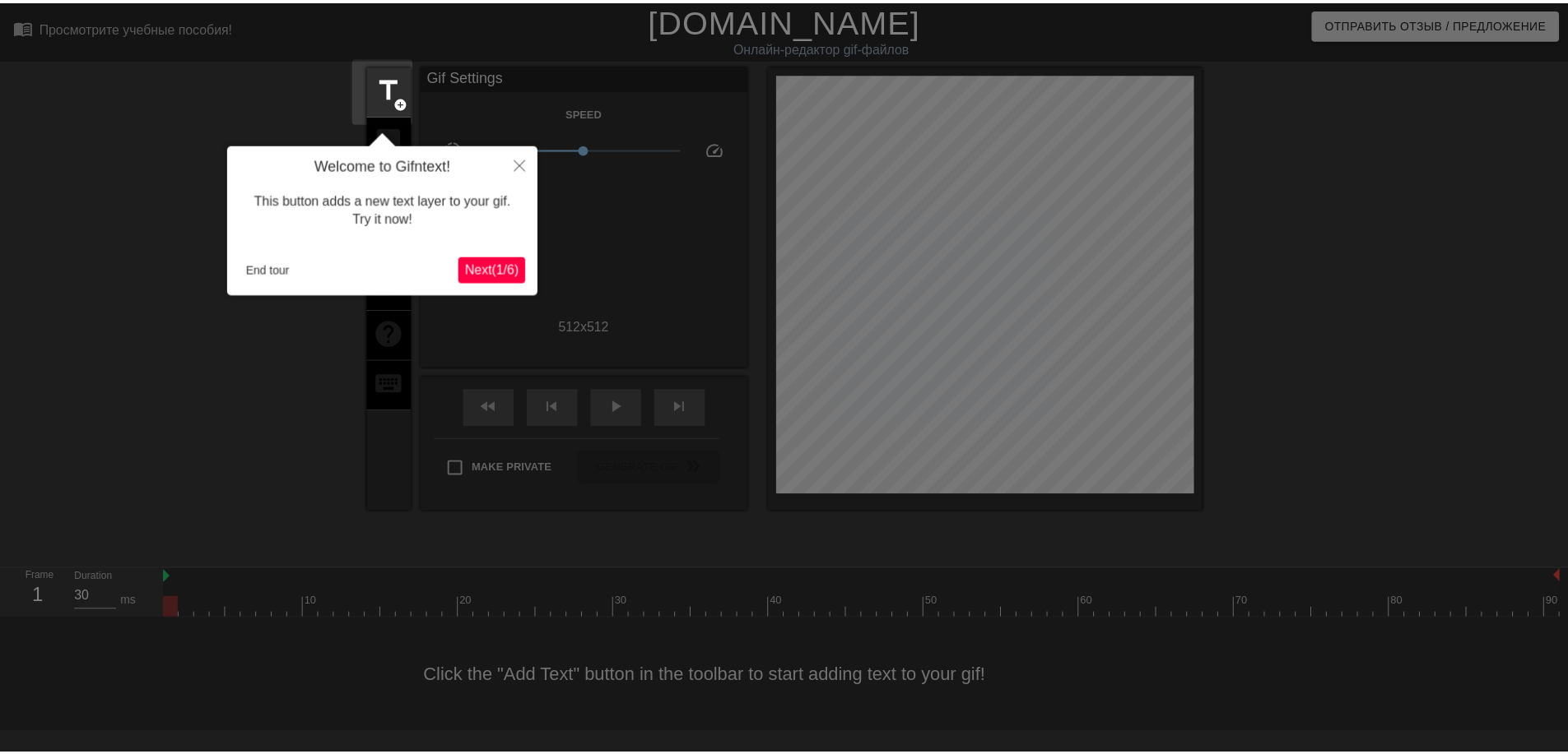
scroll to position [40, 0]
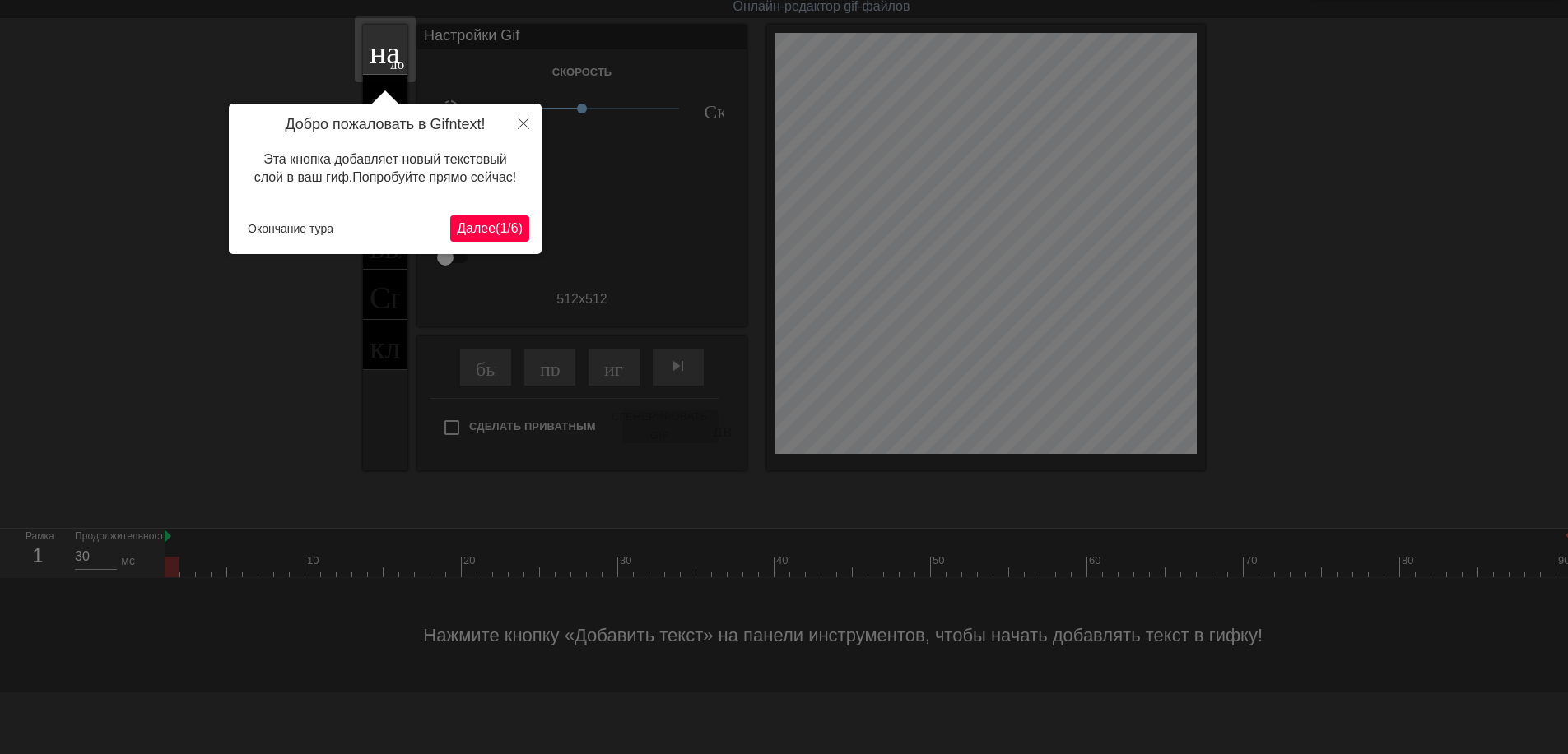
click at [495, 228] on ya-tr-span "(" at bounding box center [497, 228] width 4 height 14
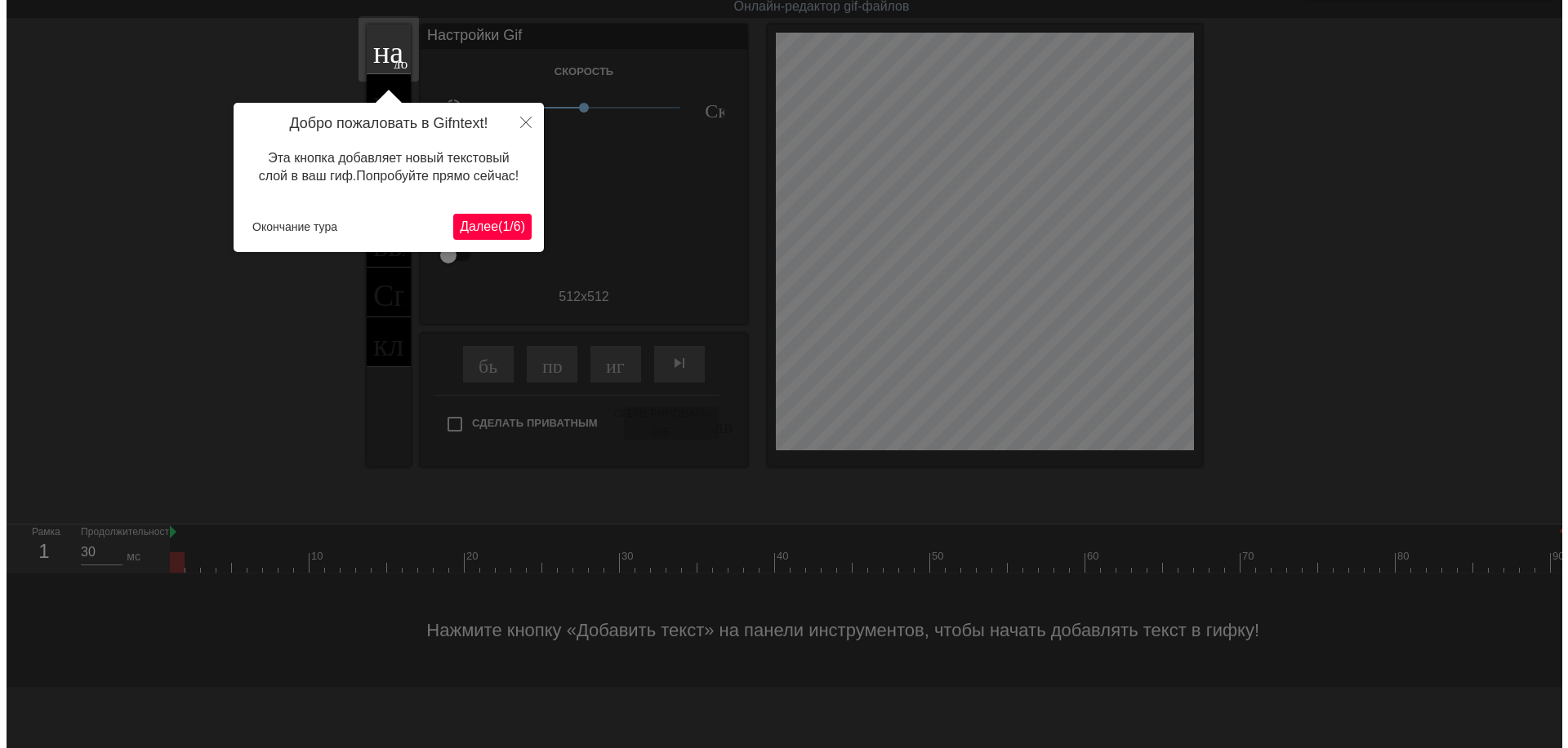
scroll to position [0, 0]
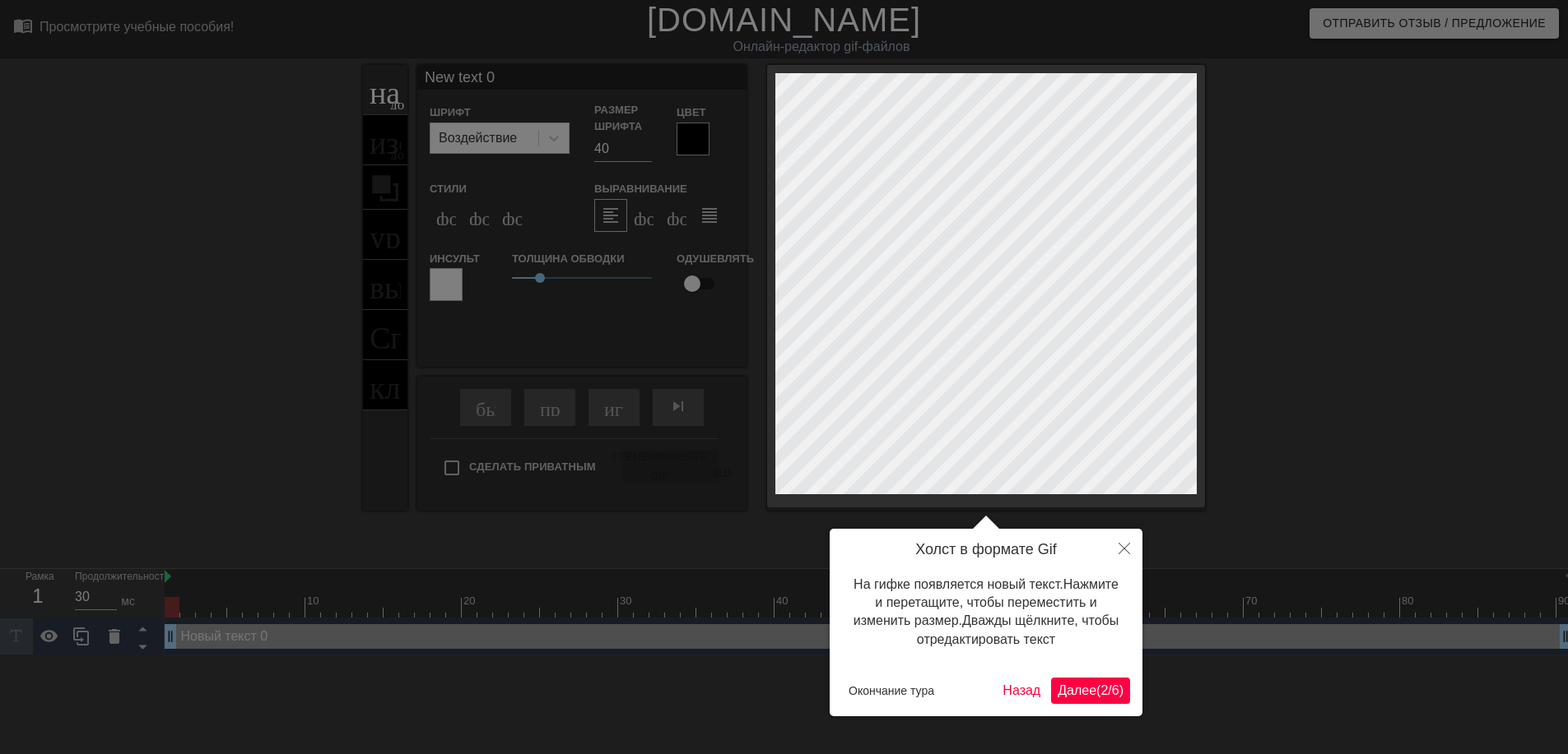
click at [1078, 697] on ya-tr-span "Далее" at bounding box center [1077, 691] width 38 height 14
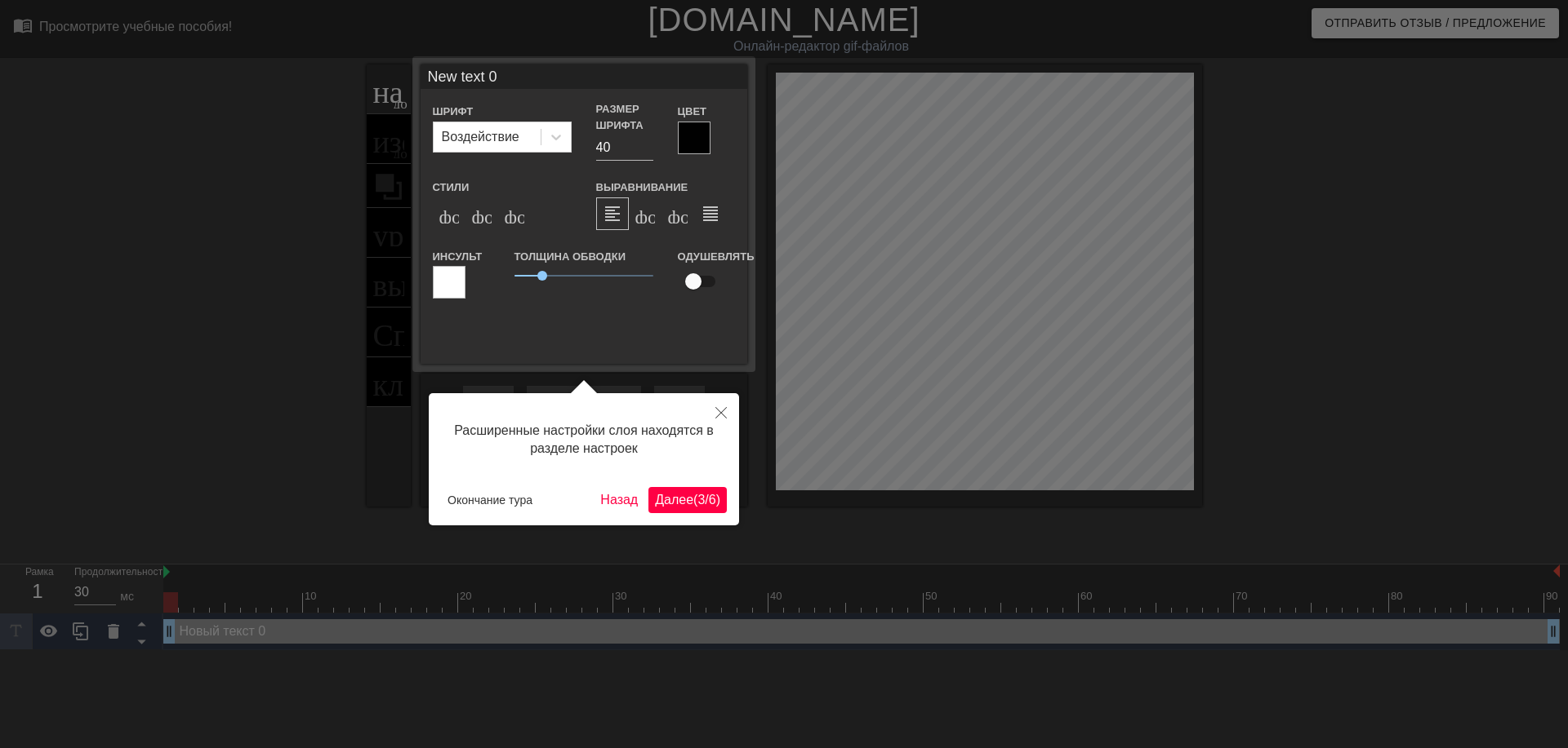
click at [697, 496] on ya-tr-span "3" at bounding box center [701, 500] width 8 height 14
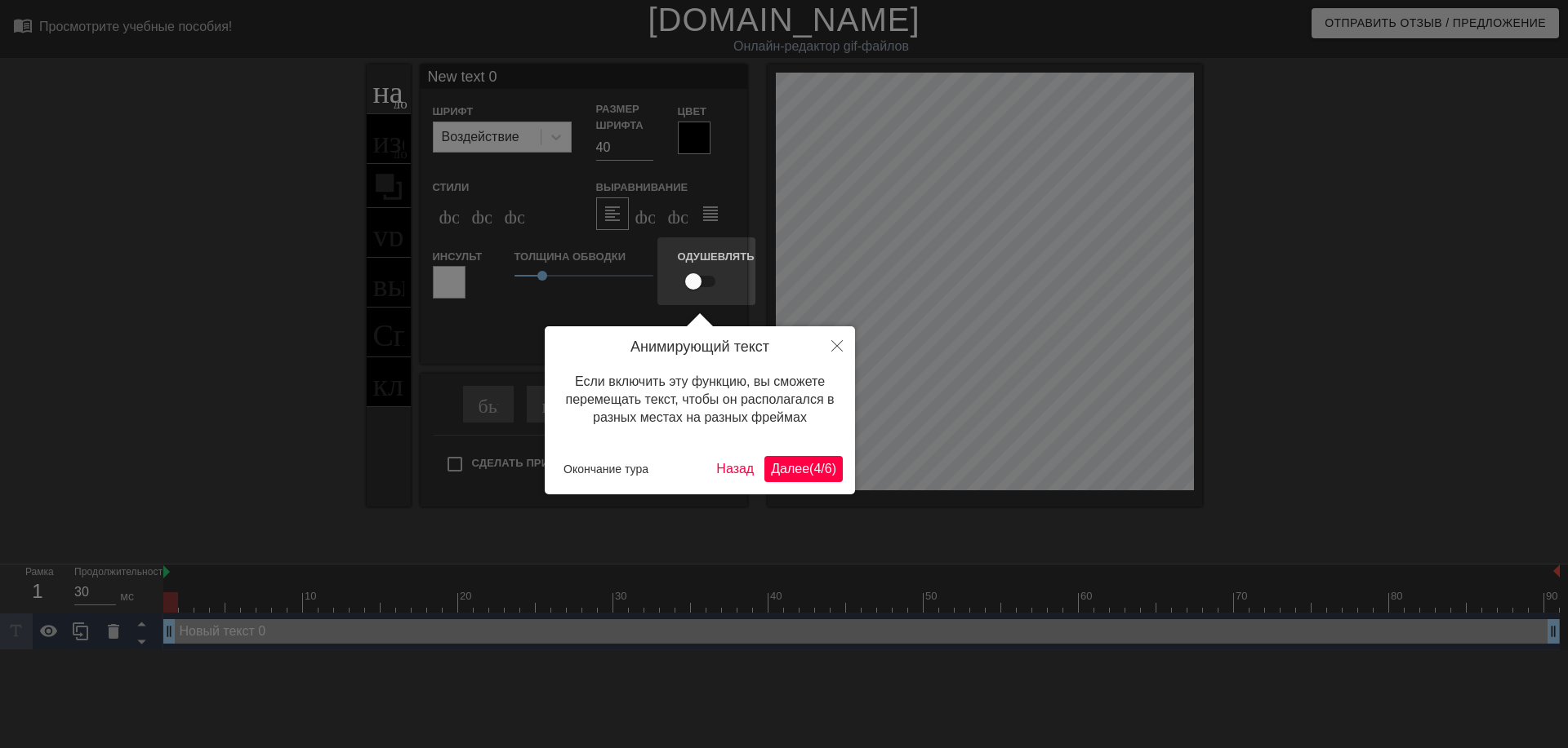
click at [810, 464] on ya-tr-span "(" at bounding box center [811, 468] width 4 height 14
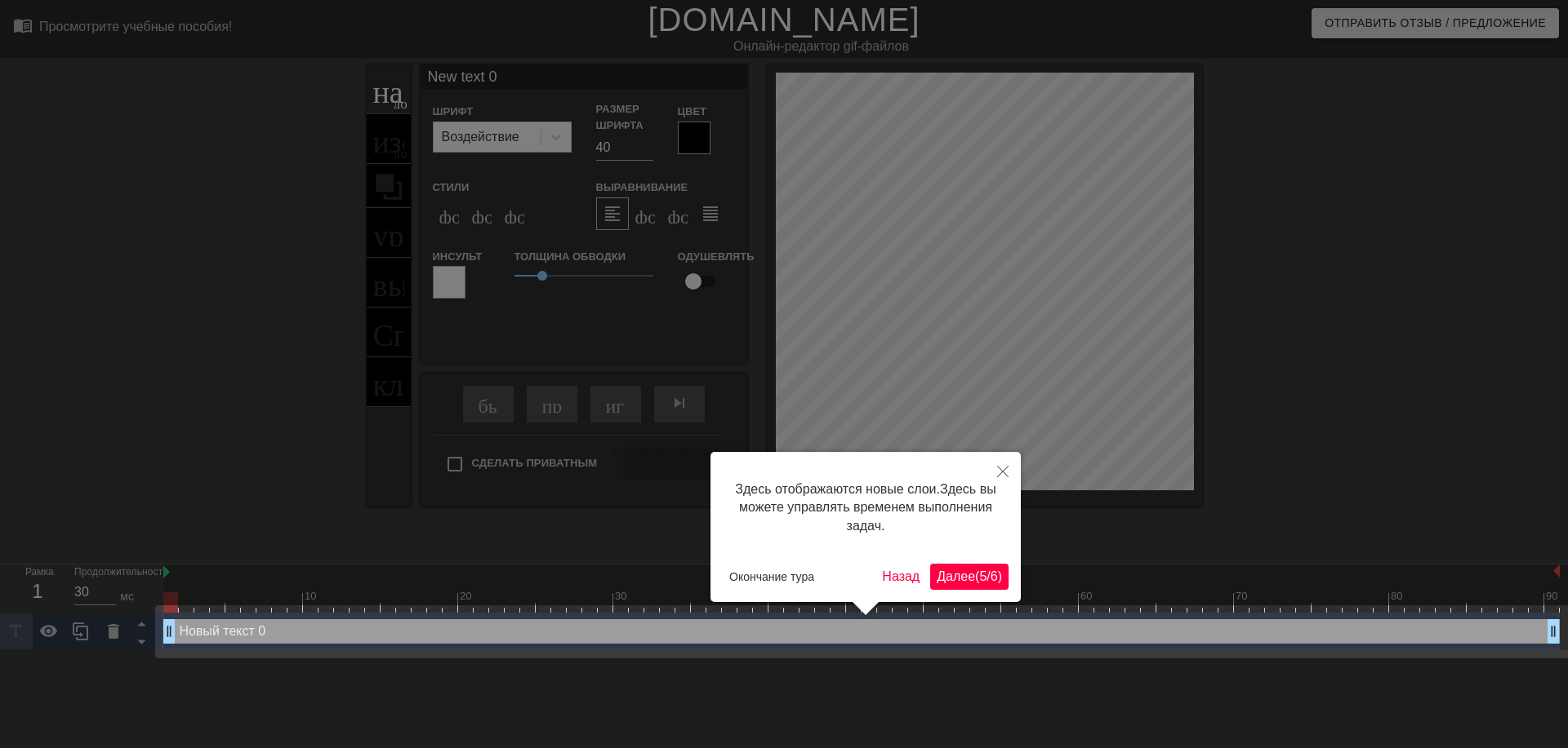
click at [943, 583] on ya-tr-span "Далее" at bounding box center [956, 577] width 38 height 14
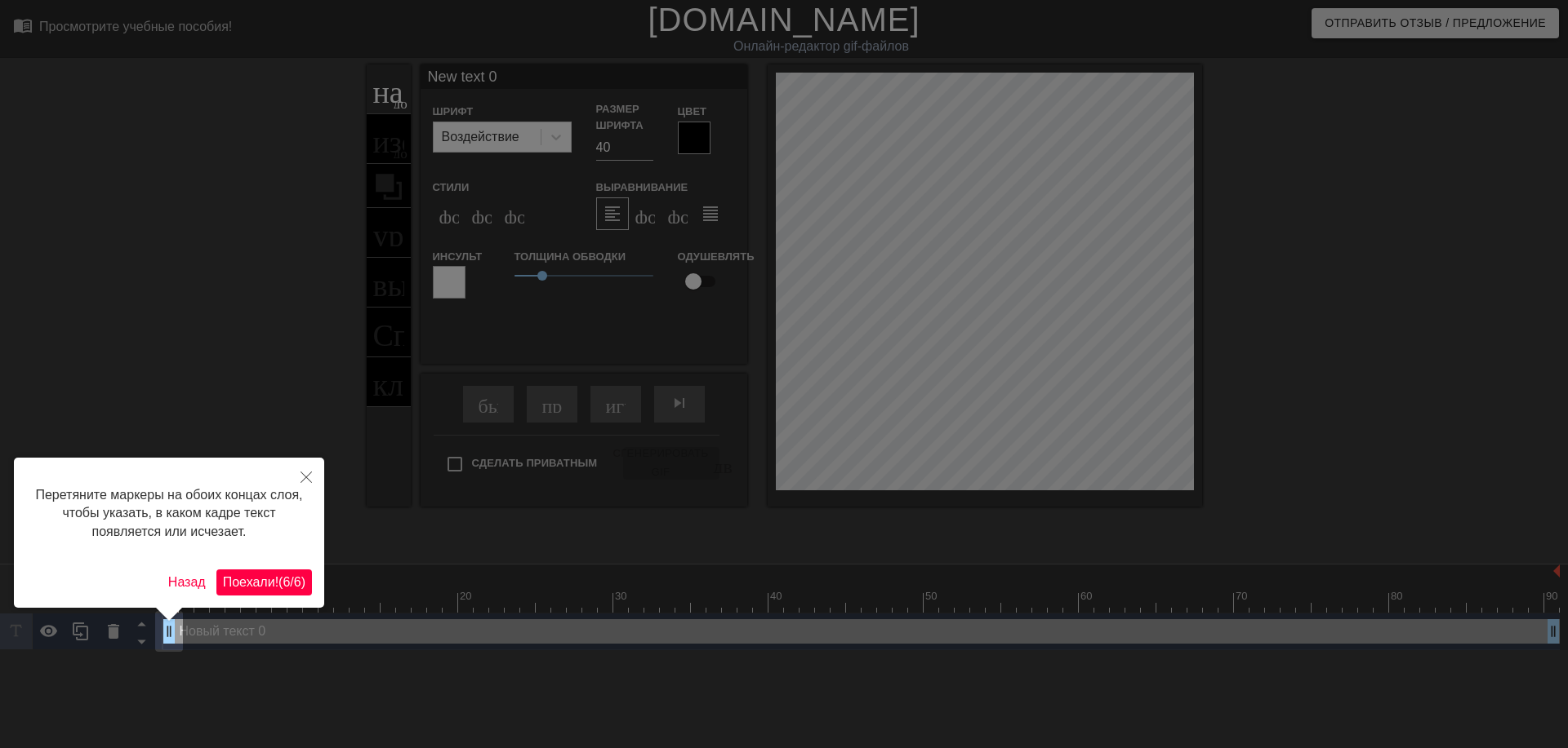
click at [269, 572] on button "Поехали! ( 6 / 6 )" at bounding box center [264, 582] width 95 height 26
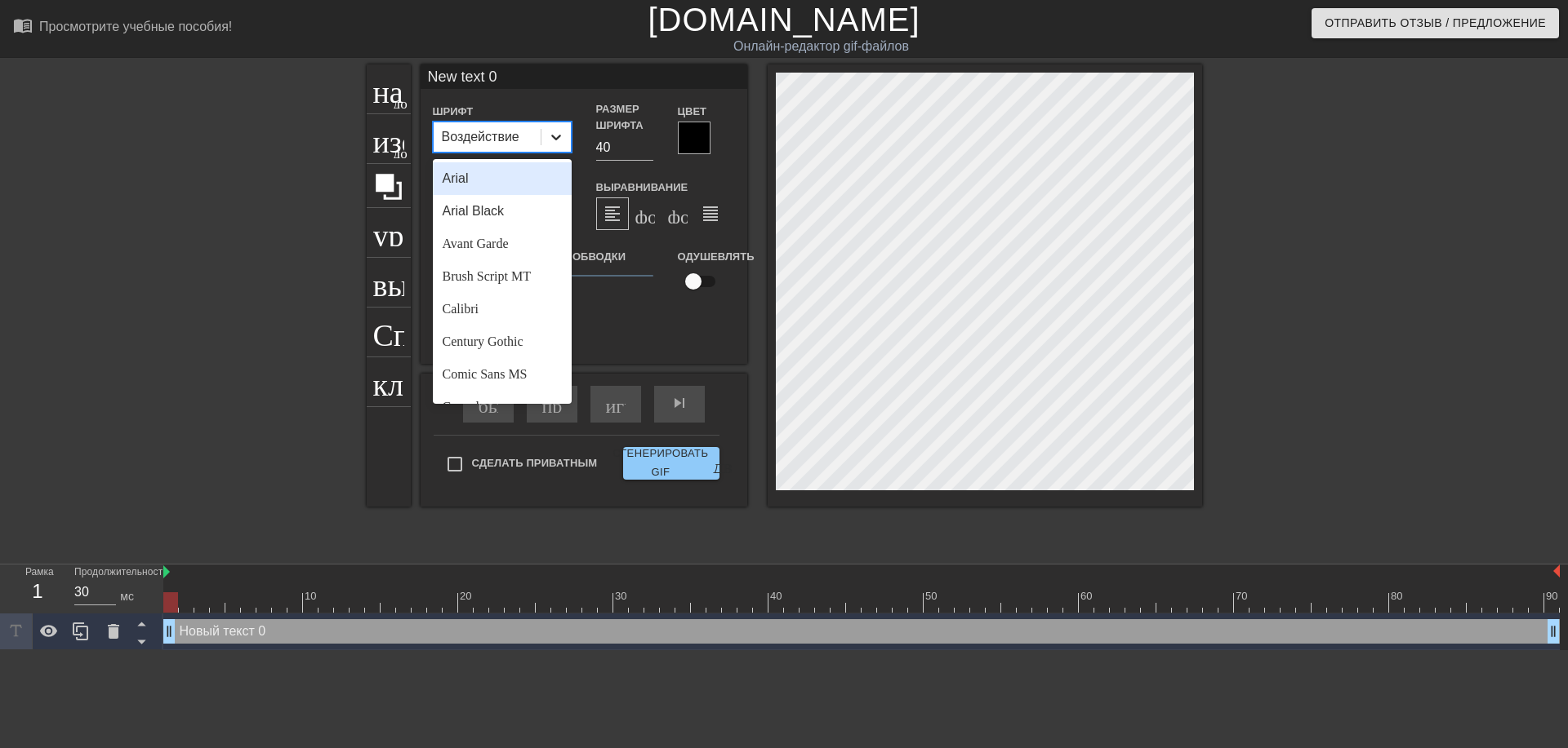
click at [553, 141] on icon at bounding box center [555, 136] width 16 height 16
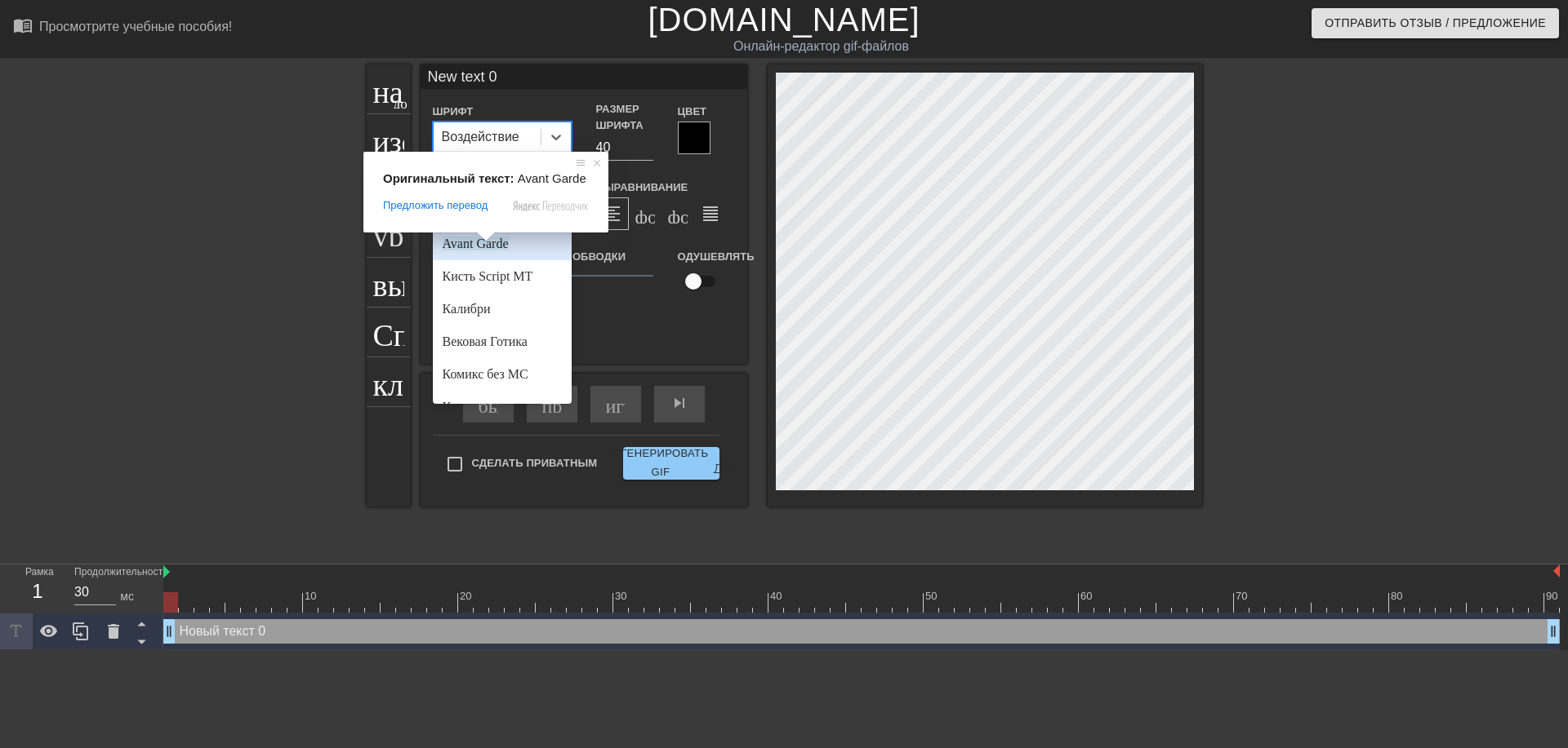
click at [479, 247] on ya-tr-span "Avant Garde" at bounding box center [475, 244] width 66 height 14
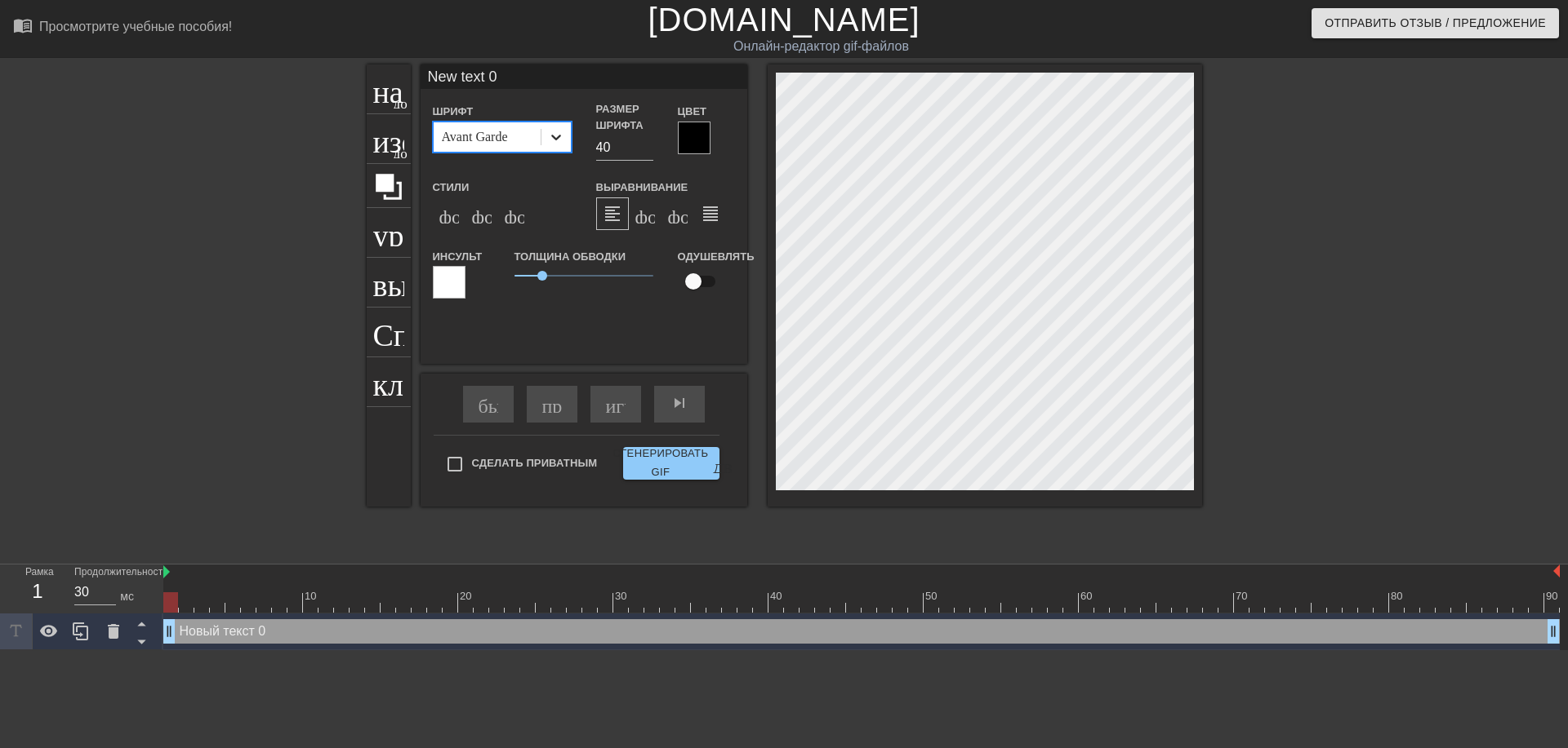
click at [563, 141] on icon at bounding box center [555, 136] width 16 height 16
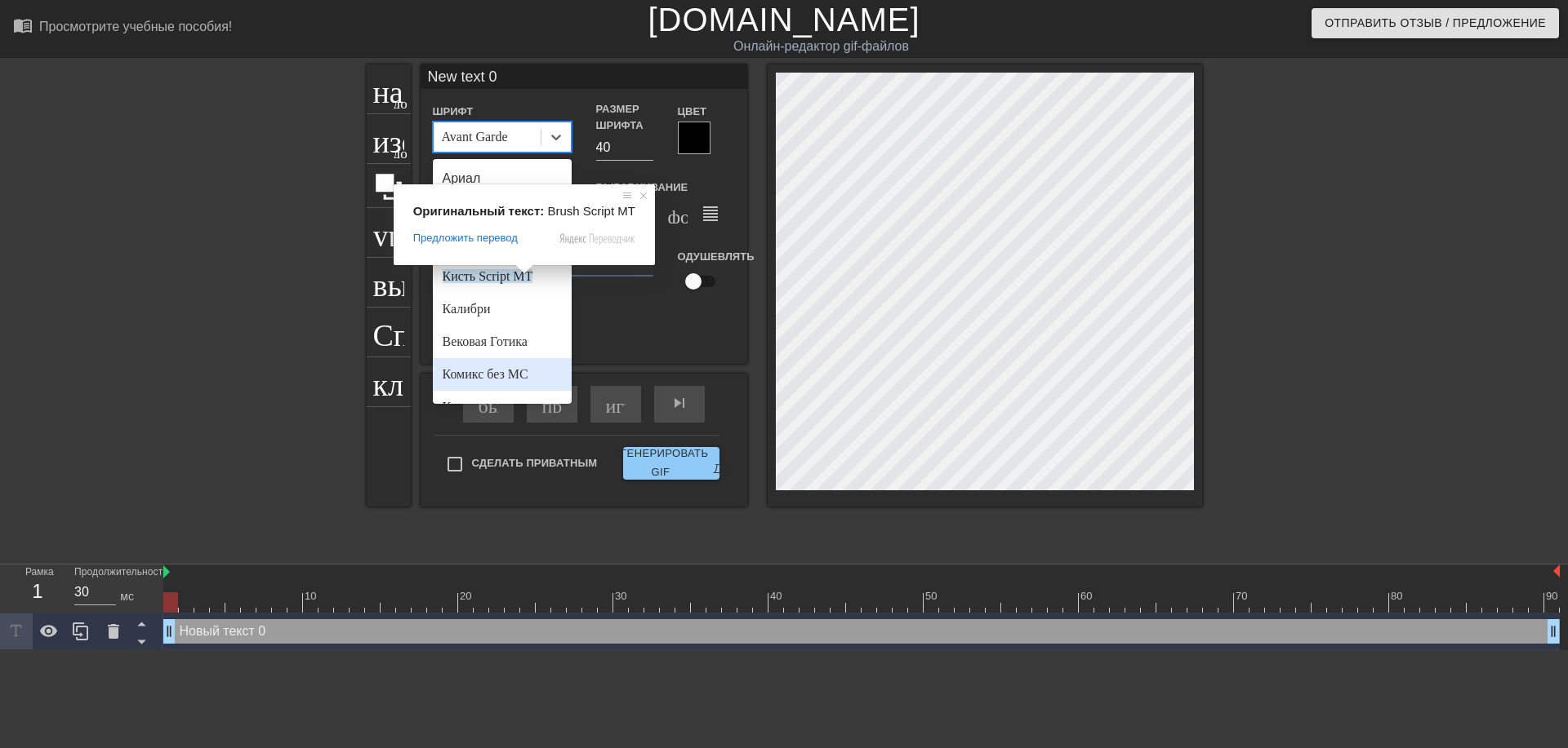
click at [487, 367] on ya-tr-span "Комикс без МС" at bounding box center [486, 374] width 86 height 14
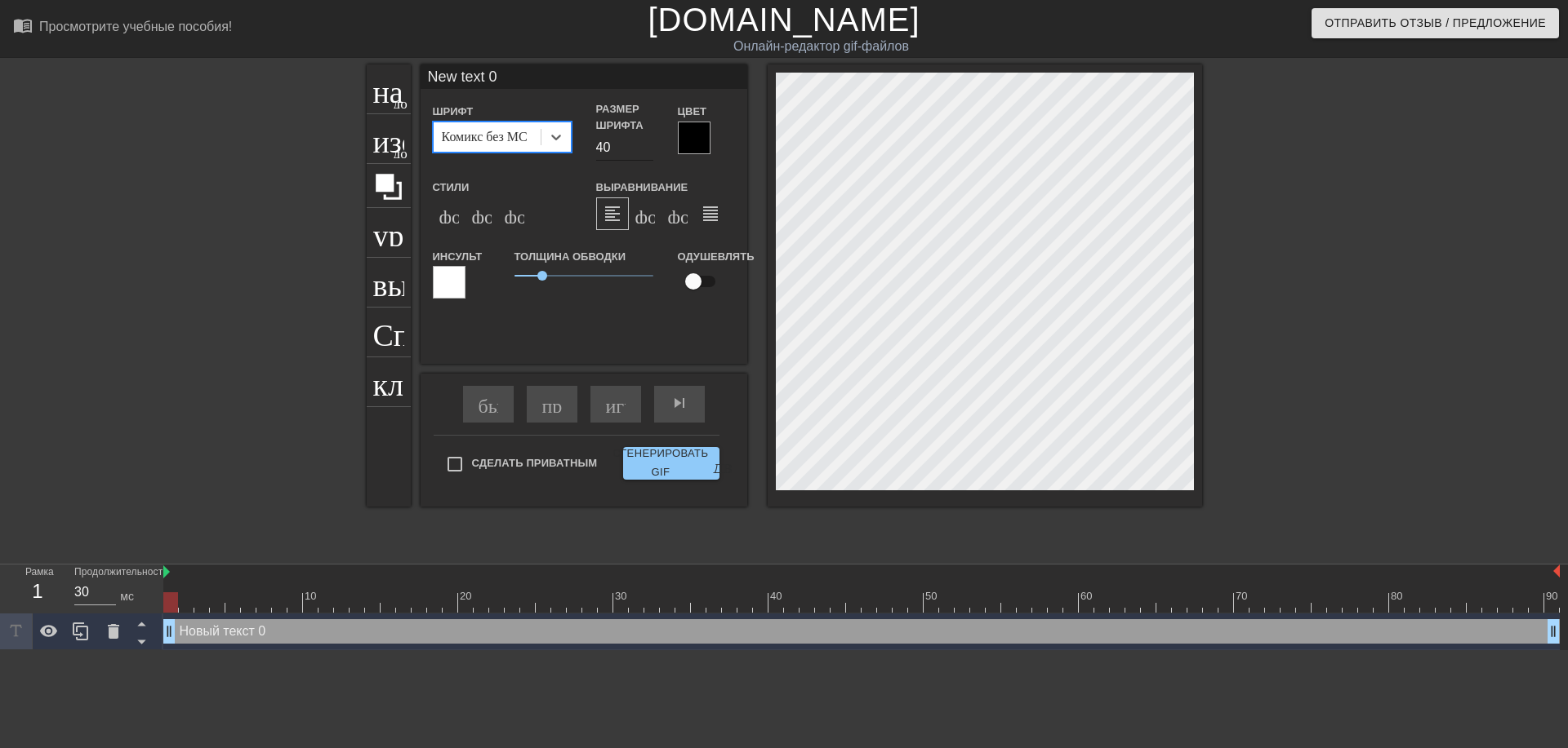
click at [602, 141] on input "40" at bounding box center [625, 147] width 57 height 26
type input "30"
click at [469, 208] on div "формат_italic" at bounding box center [482, 214] width 32 height 32
type input "Nw text 0"
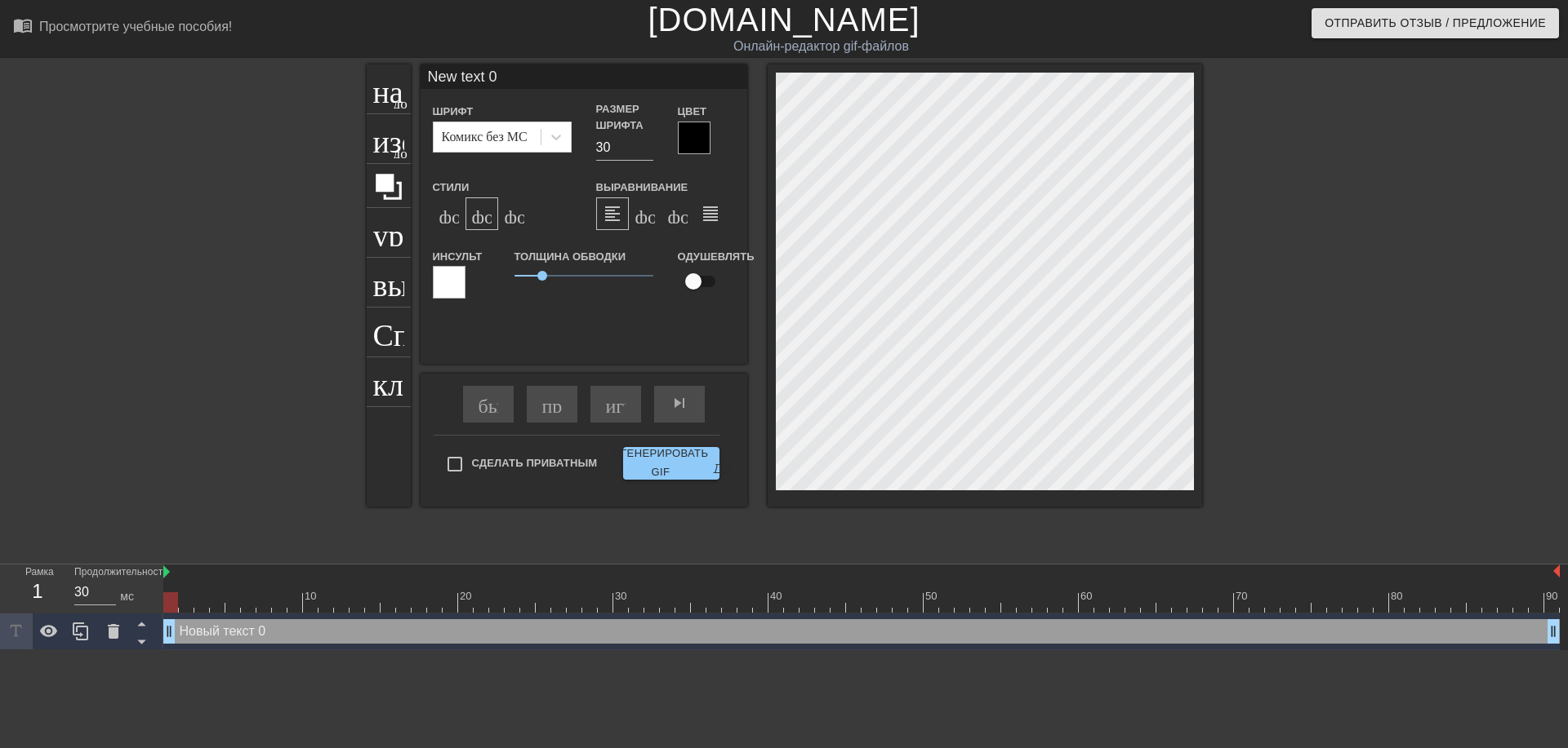
type textarea "Nw text 0"
type input "w text 0"
type textarea "w text 0"
type input "text 0"
type textarea "text 0"
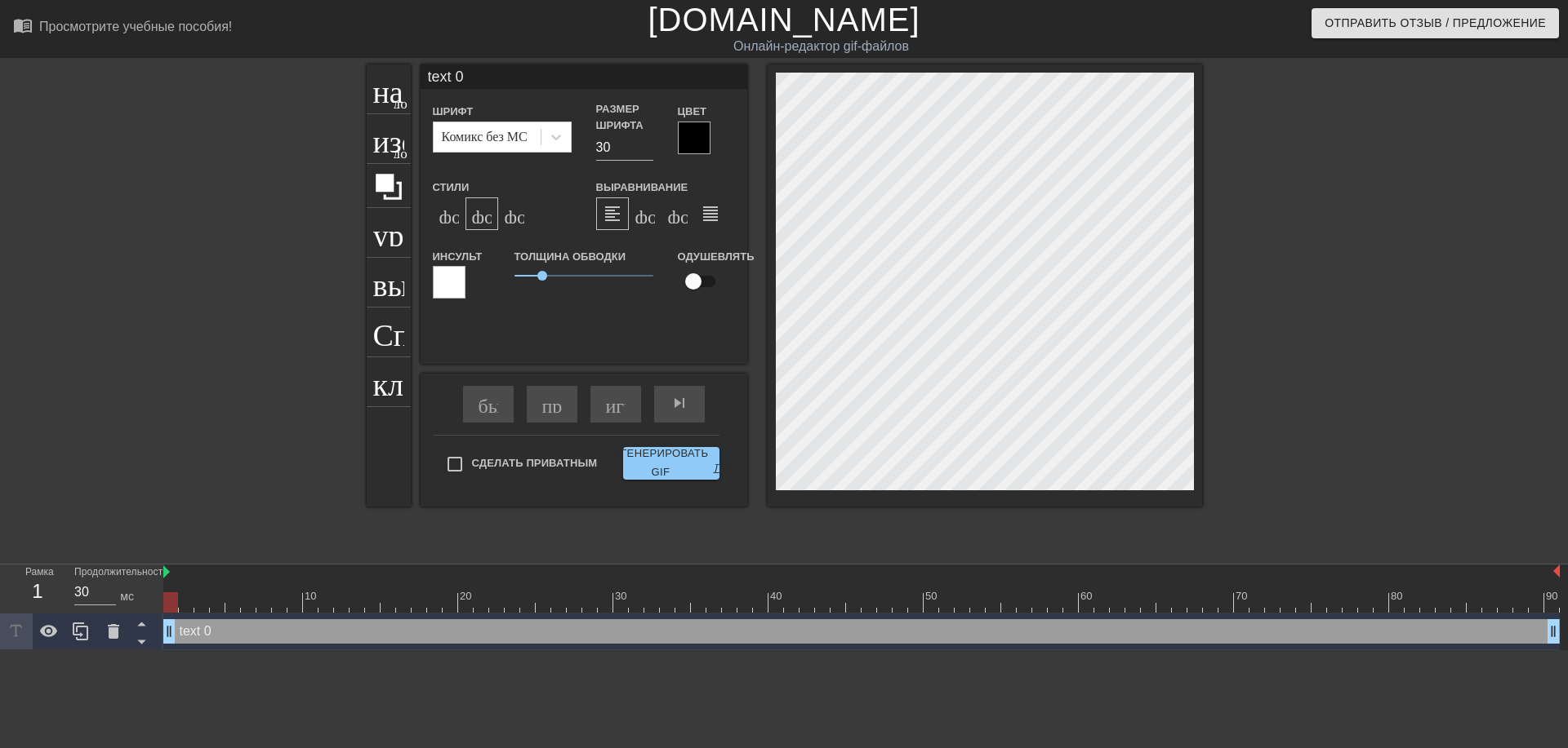
type input "text 0"
type textarea "text 0"
type input "ext 0"
type textarea "ext 0"
type input "xt 0"
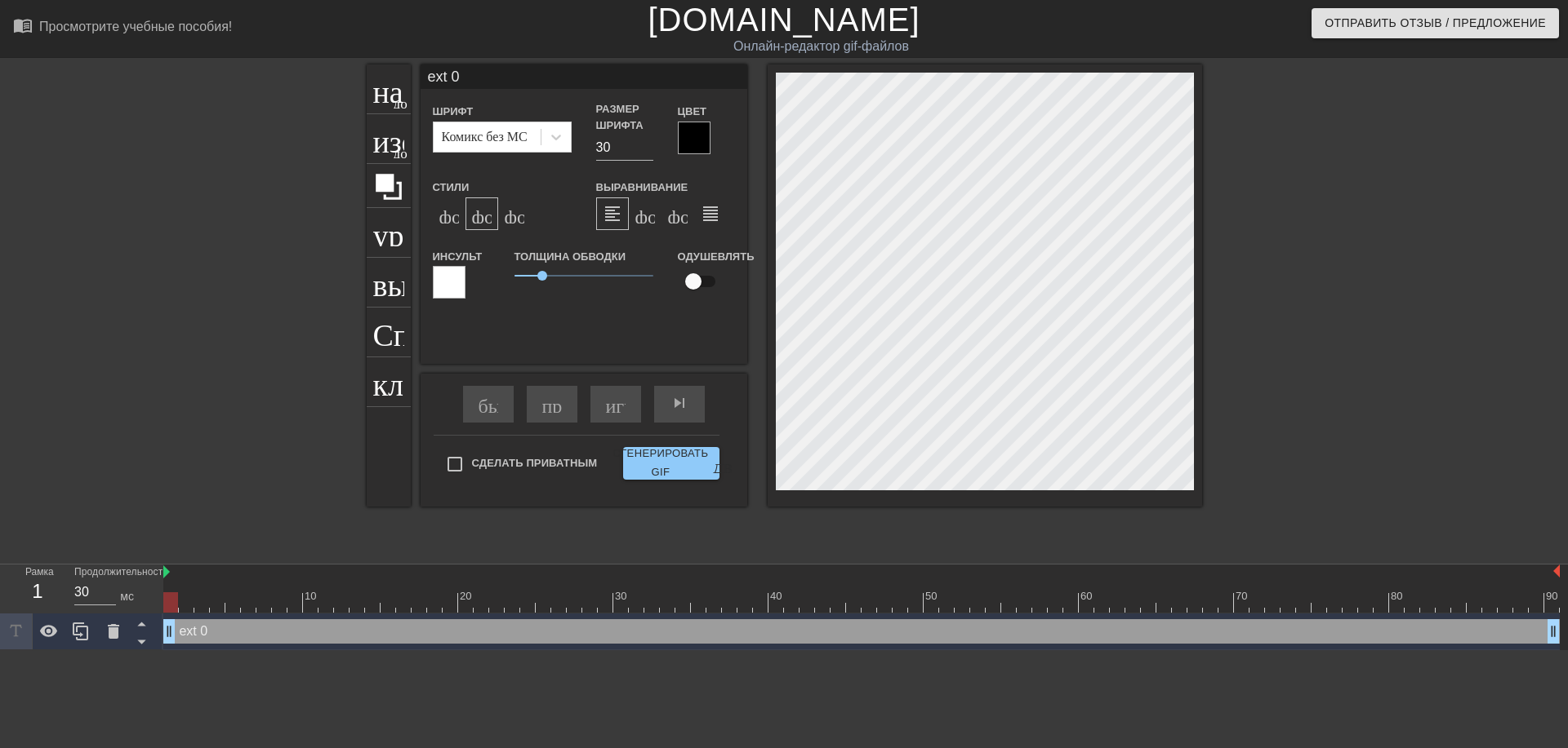
type textarea "xt 0"
type input "t 0"
type textarea "t 0"
type input "0"
type textarea "0"
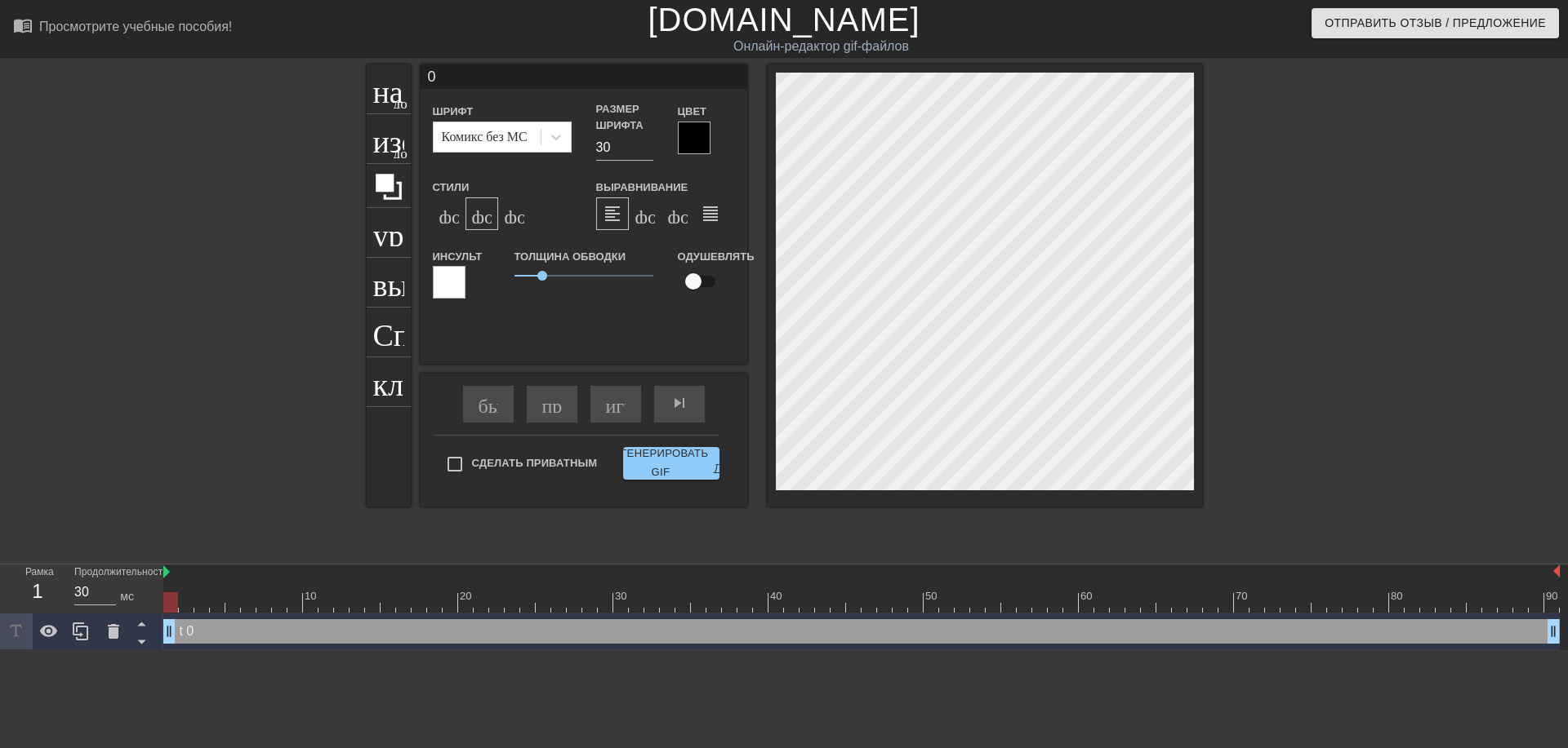
scroll to position [3, 2]
type input "0"
type textarea "0"
type input "@"
type textarea "@"
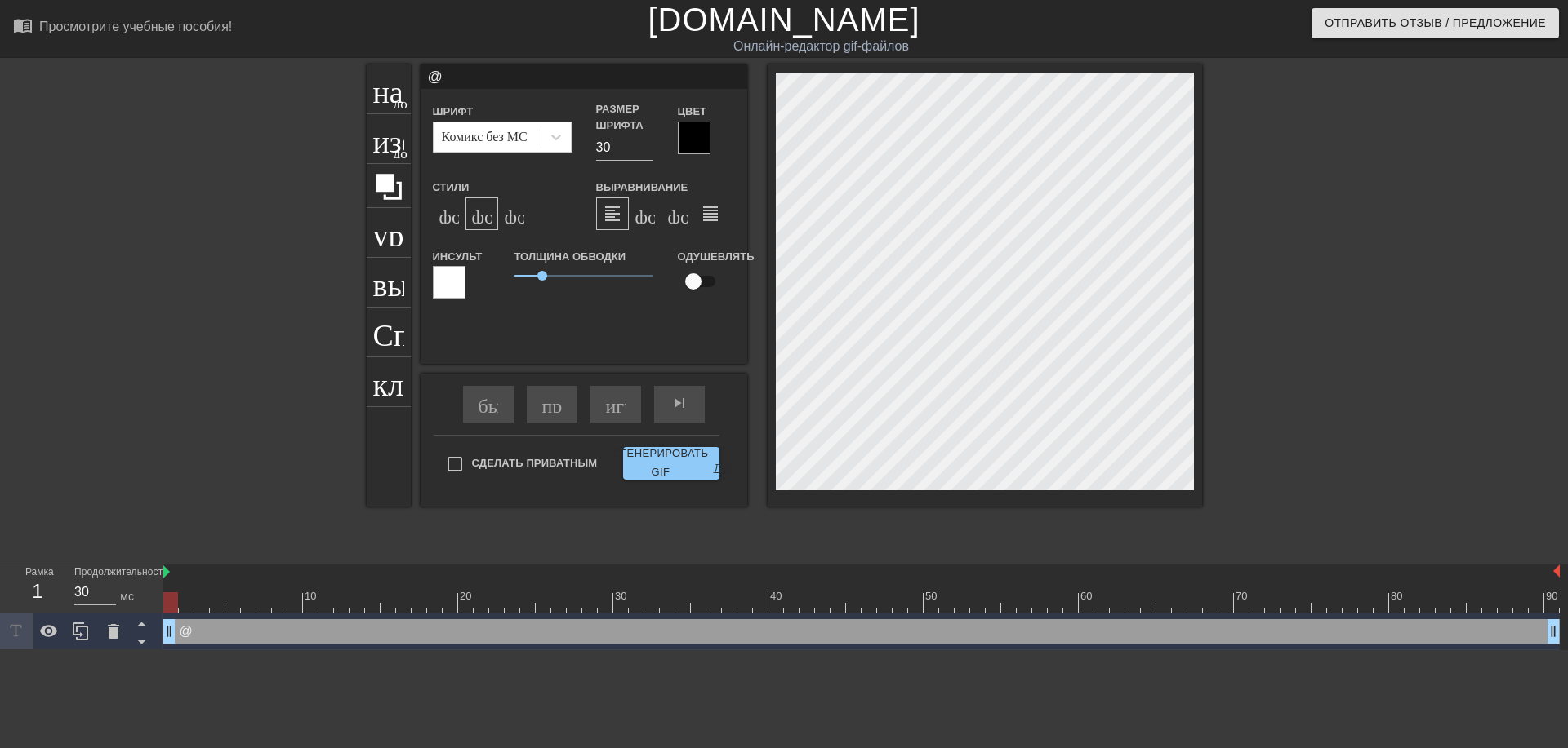
type input "@s"
type textarea "@s"
type input "@st"
type textarea "@st"
type input "@sti"
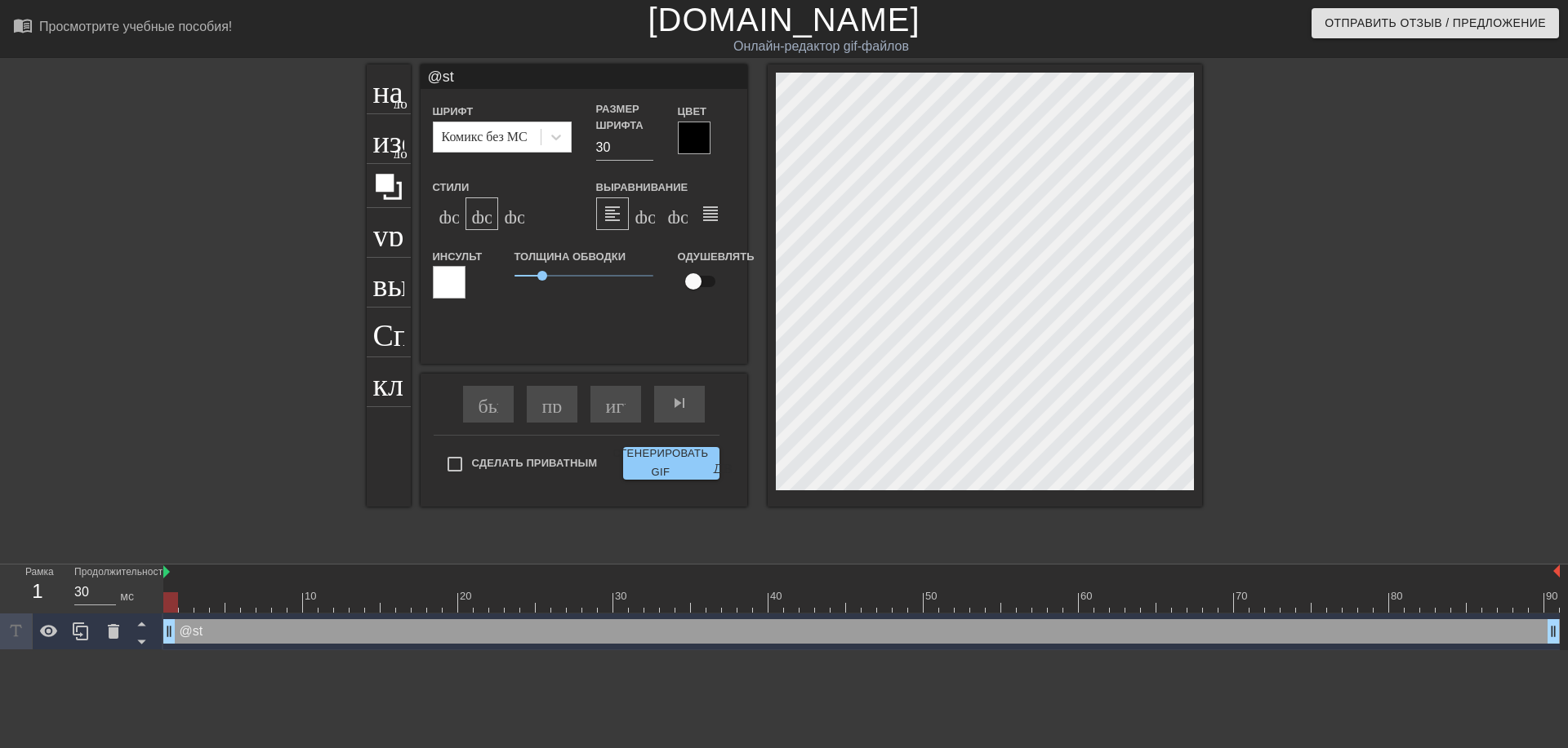
type textarea "@sti"
type input "@stic"
type textarea "@stic"
type input "@stick"
type textarea "@stick"
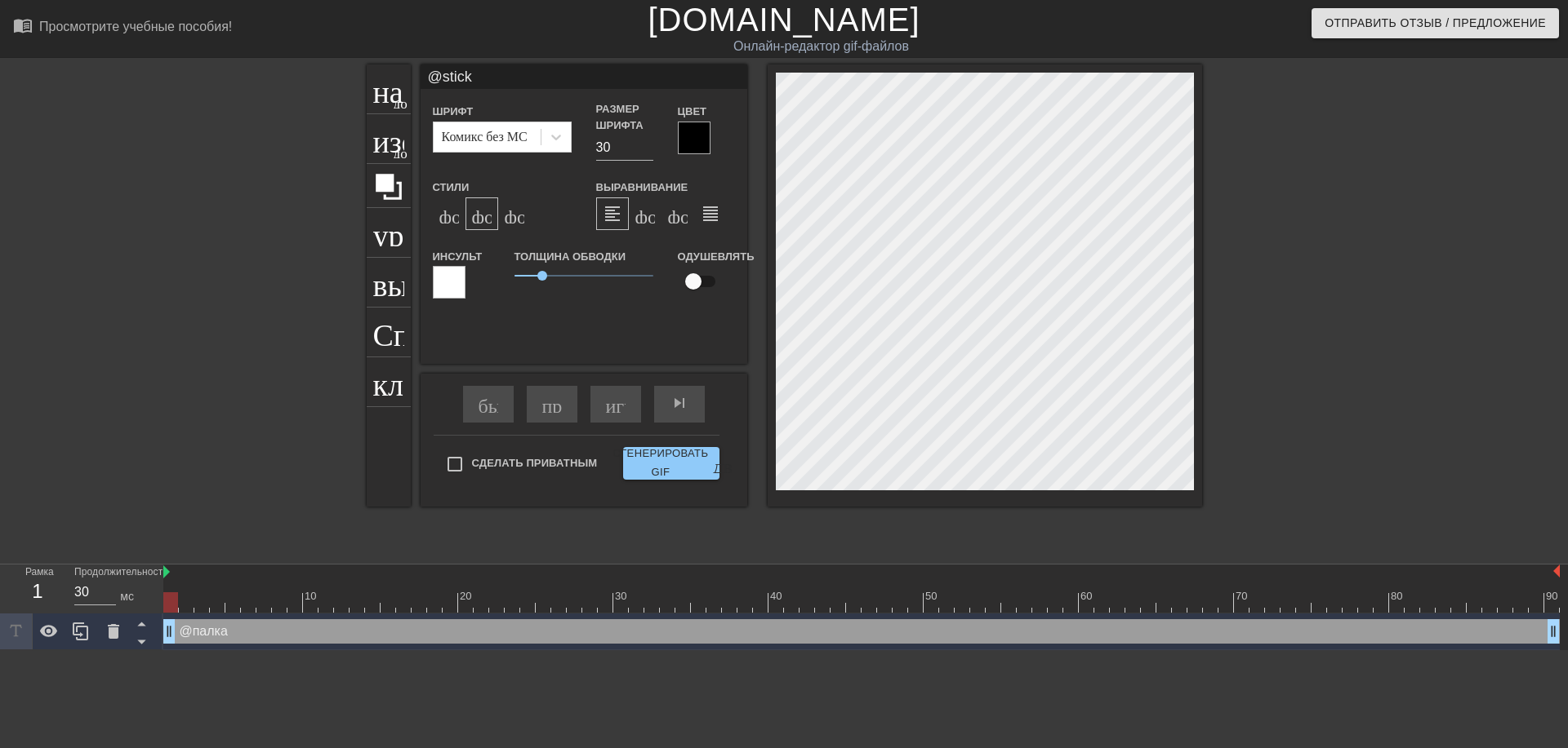
type input "@sticke"
type textarea "@sticke"
type input "@sticker"
type textarea "@sticker"
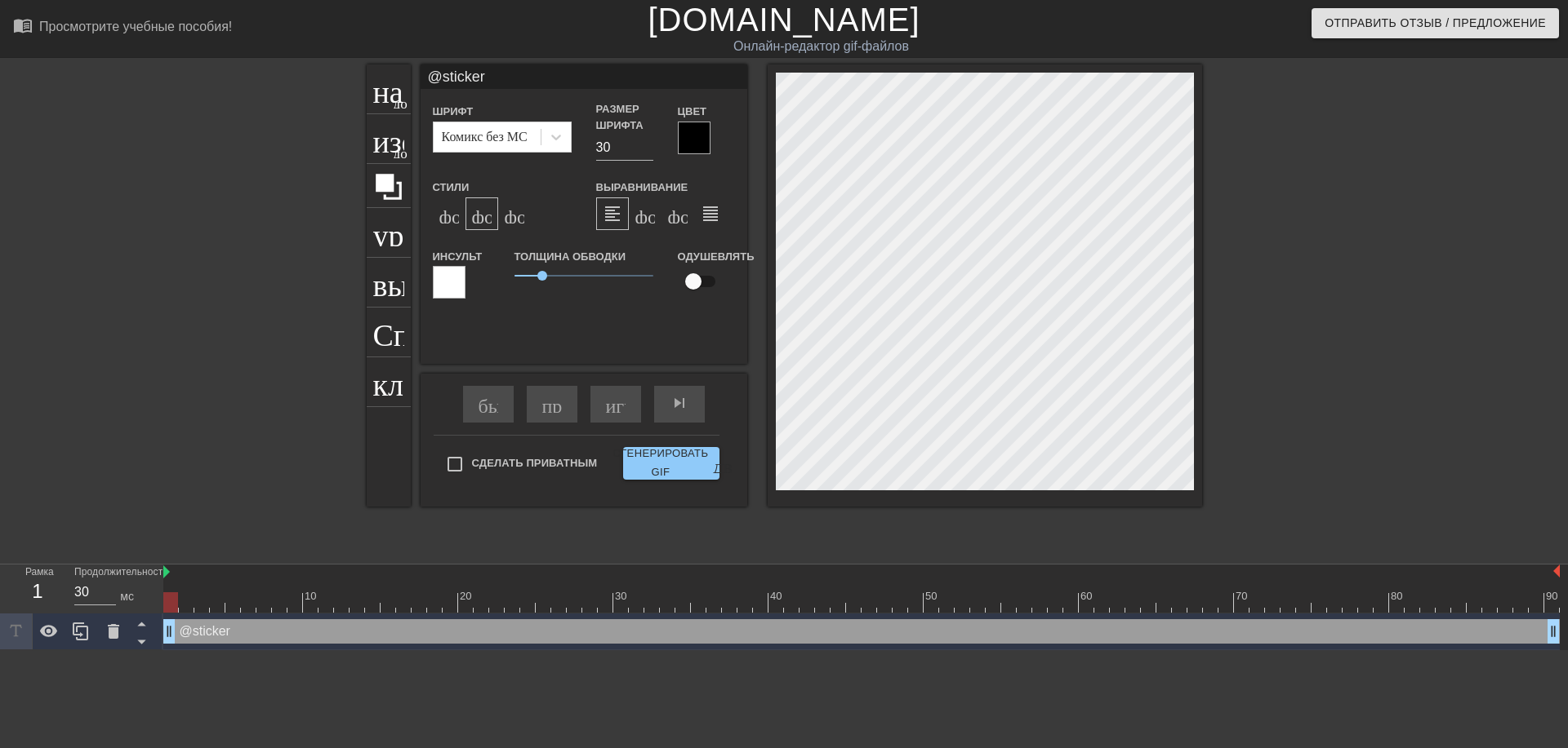
type input "@stickerb"
type textarea "@stickerb"
type input "@stickerba"
type textarea "@stickerba"
type input "@stickerbas"
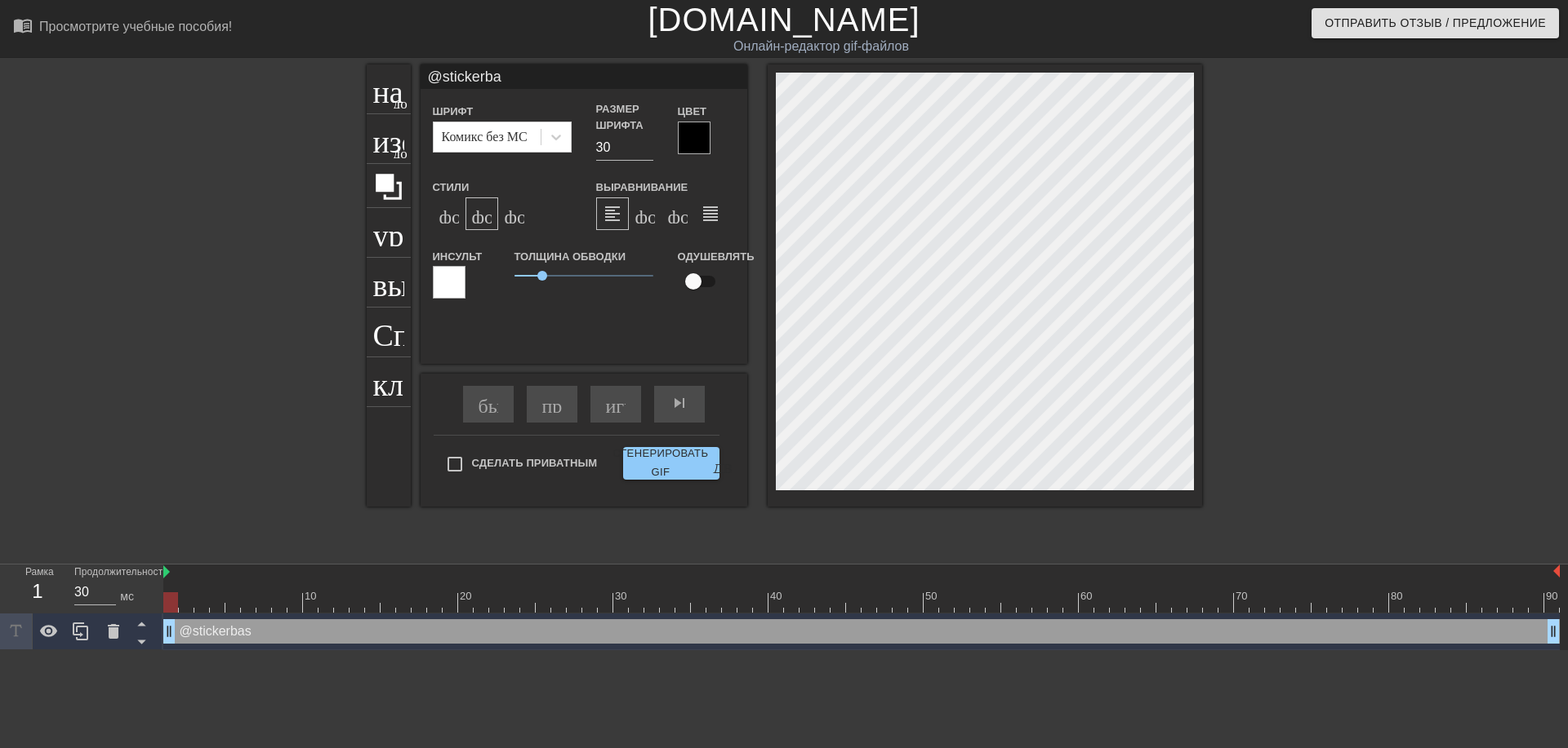
type textarea "@stickerbas"
type input "@stickerbase"
type textarea "@stickerbase"
type input "@stickerbase_"
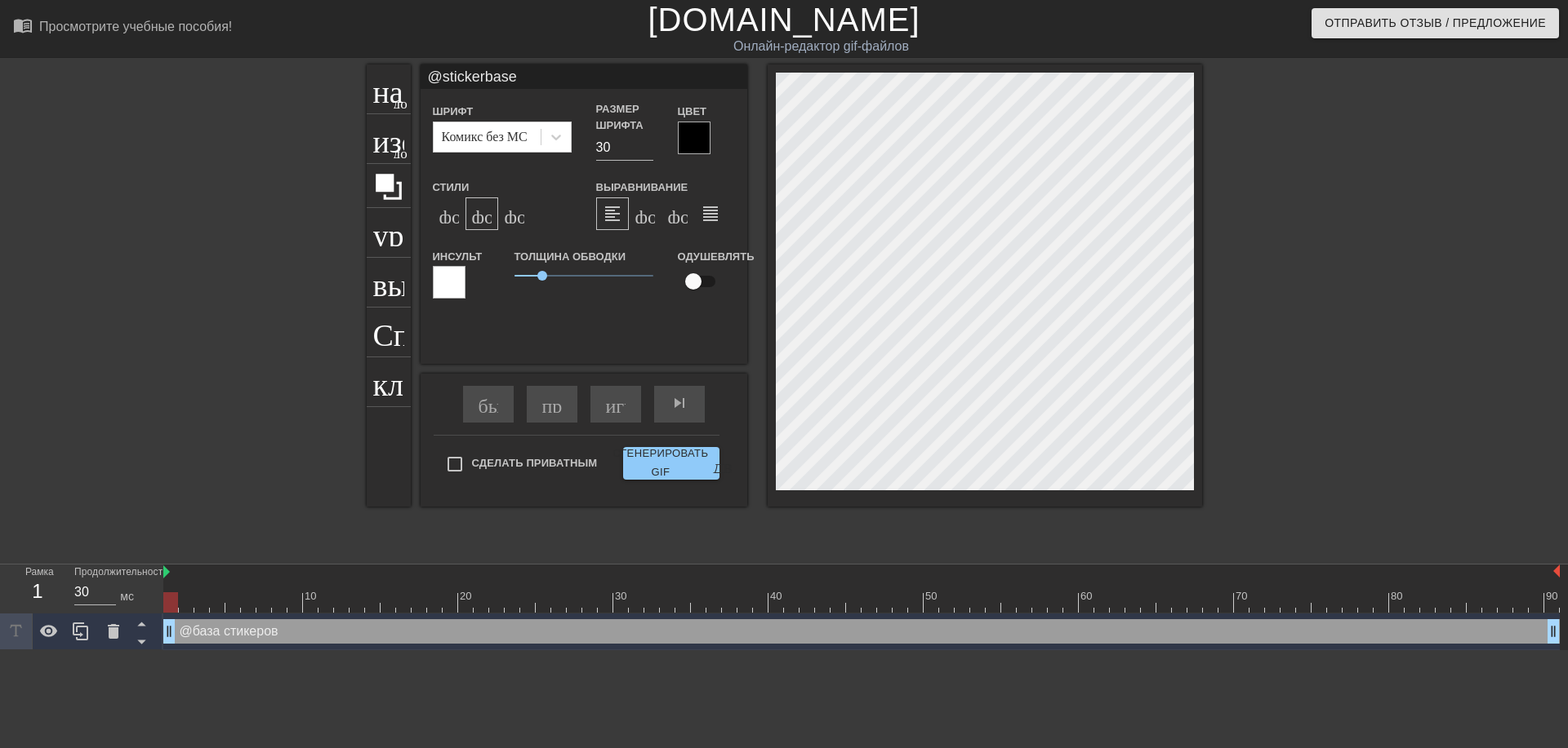
type textarea "@stickerbase_"
type input "@stickerbase_r"
type textarea "@stickerbase_r"
type input "@stickerbase_ru"
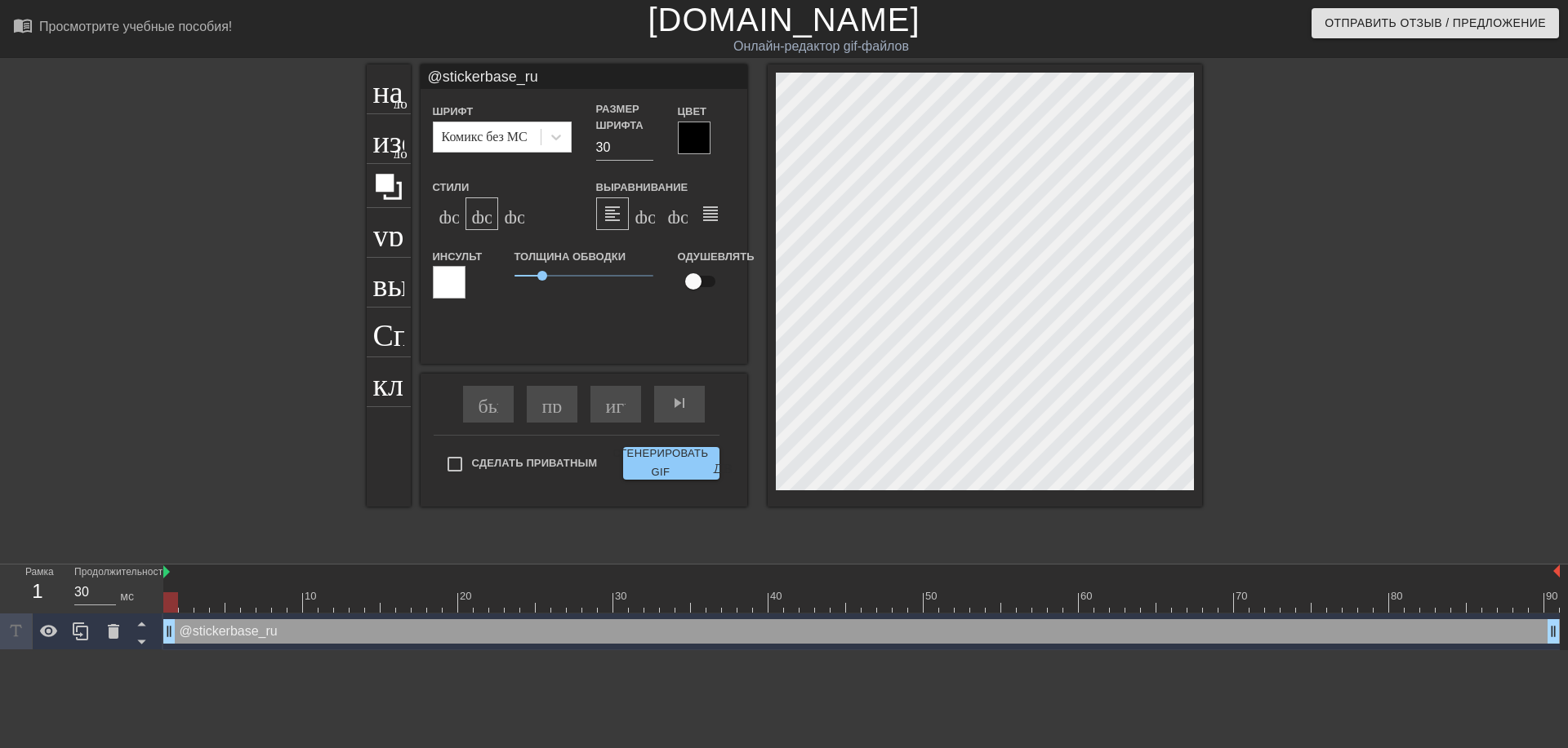
type textarea "@stickerbase_ru"
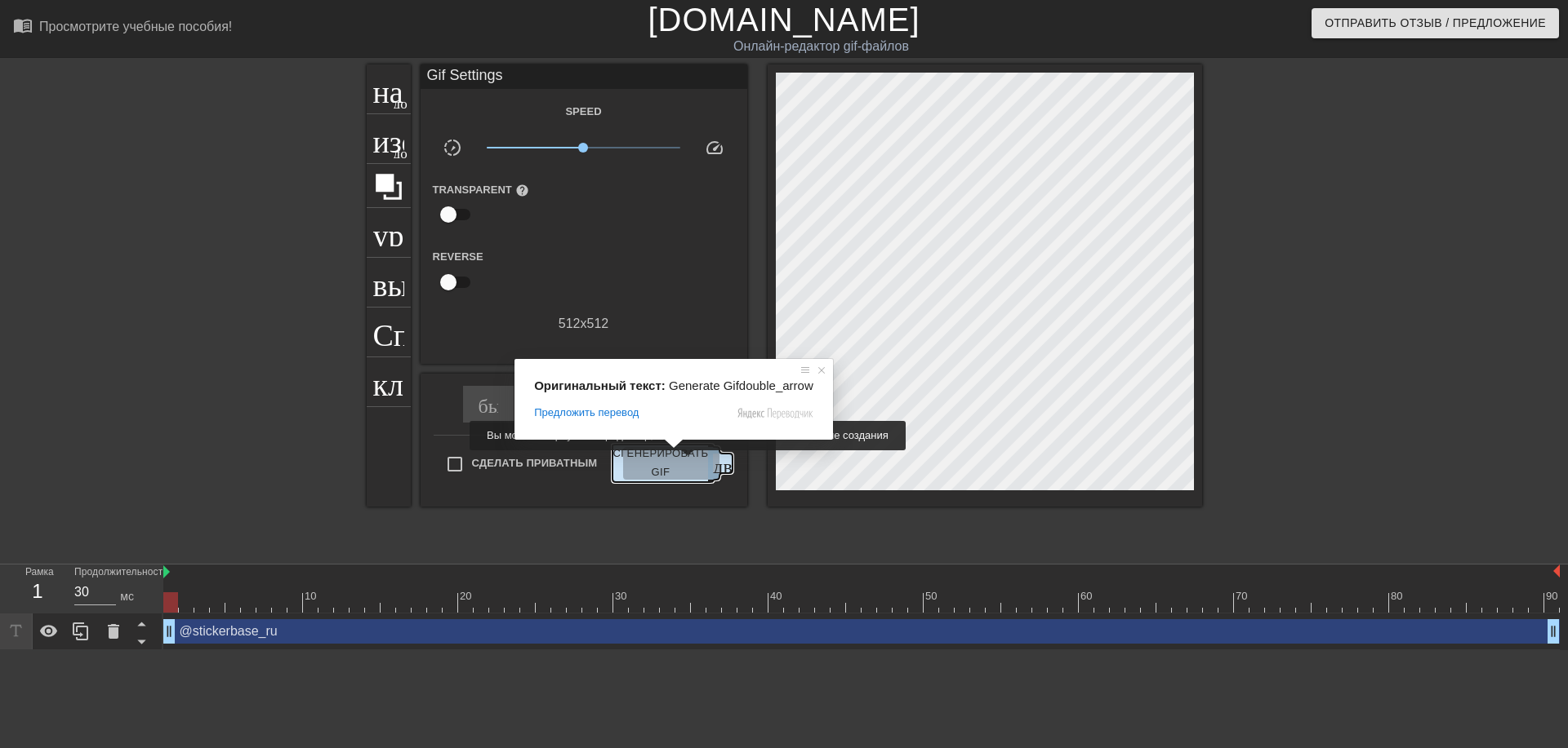
click at [685, 462] on ya-tr-span "Сгенерировать GIF" at bounding box center [660, 463] width 95 height 37
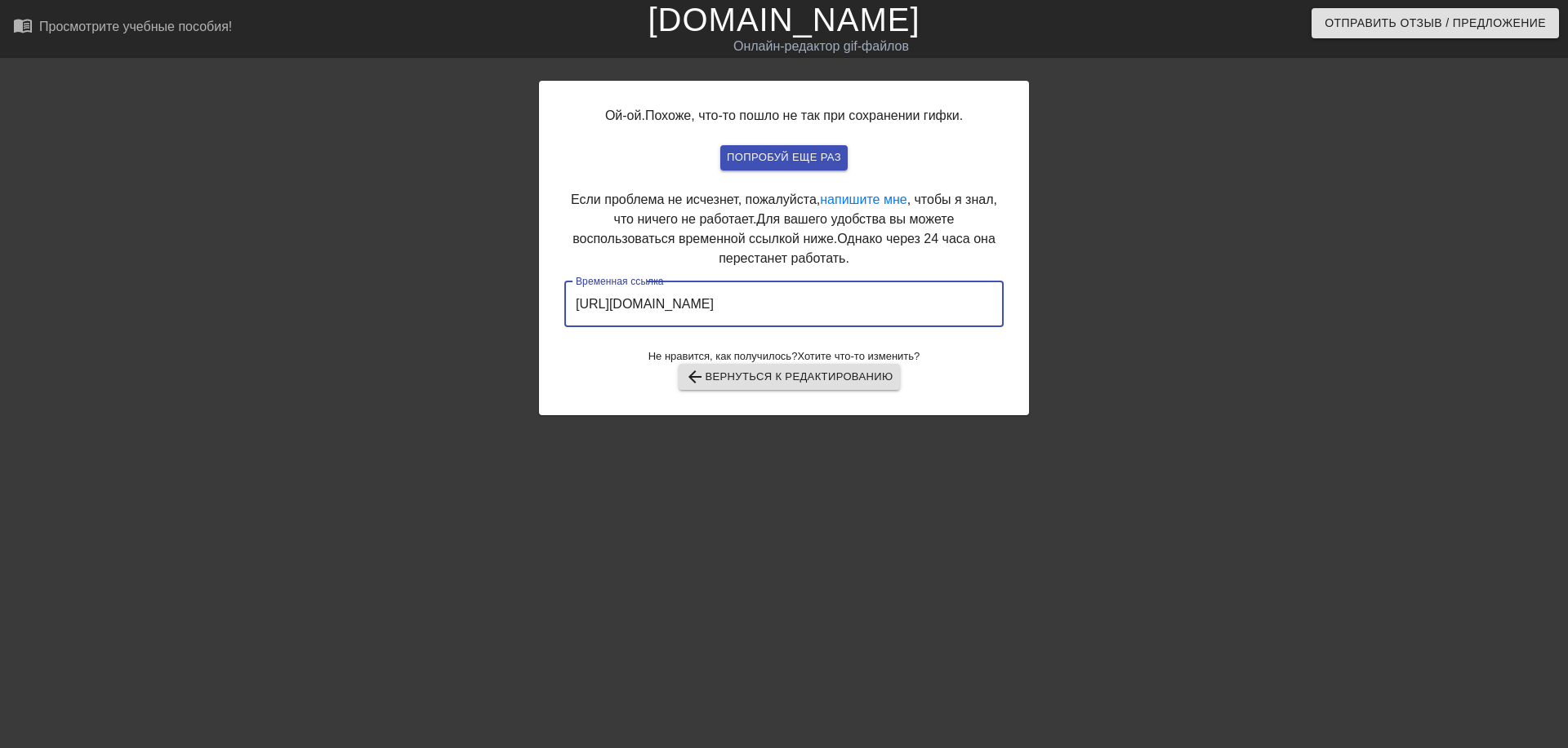
click at [791, 306] on input "https://www.gifntext.com/temp_generations/Fyzs1GIz.gif" at bounding box center [784, 305] width 439 height 46
click at [791, 305] on input "https://www.gifntext.com/temp_generations/Fyzs1GIz.gif" at bounding box center [784, 305] width 439 height 46
